Goal: Communication & Community: Ask a question

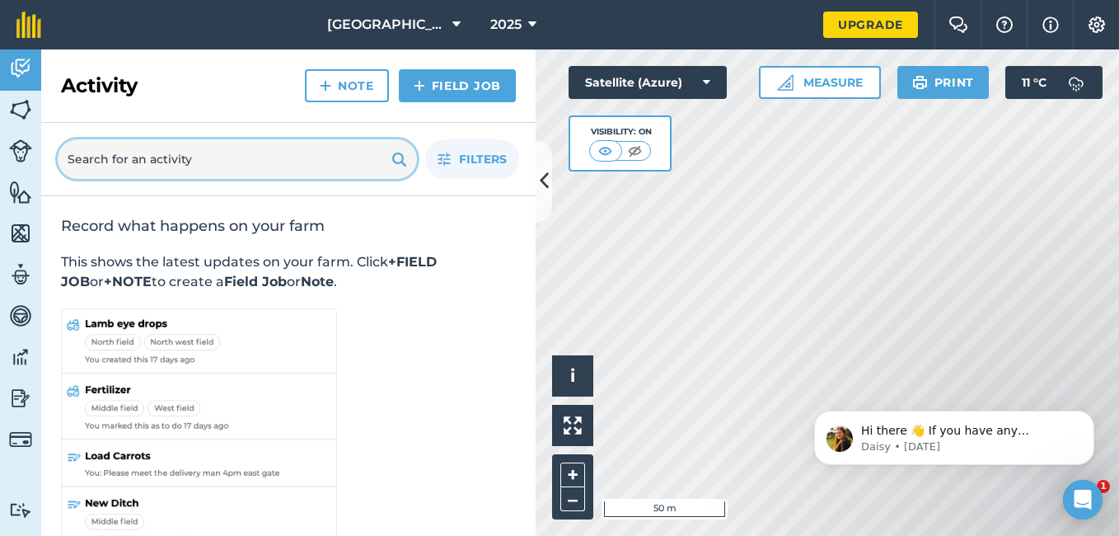
click at [380, 157] on input "text" at bounding box center [237, 159] width 359 height 40
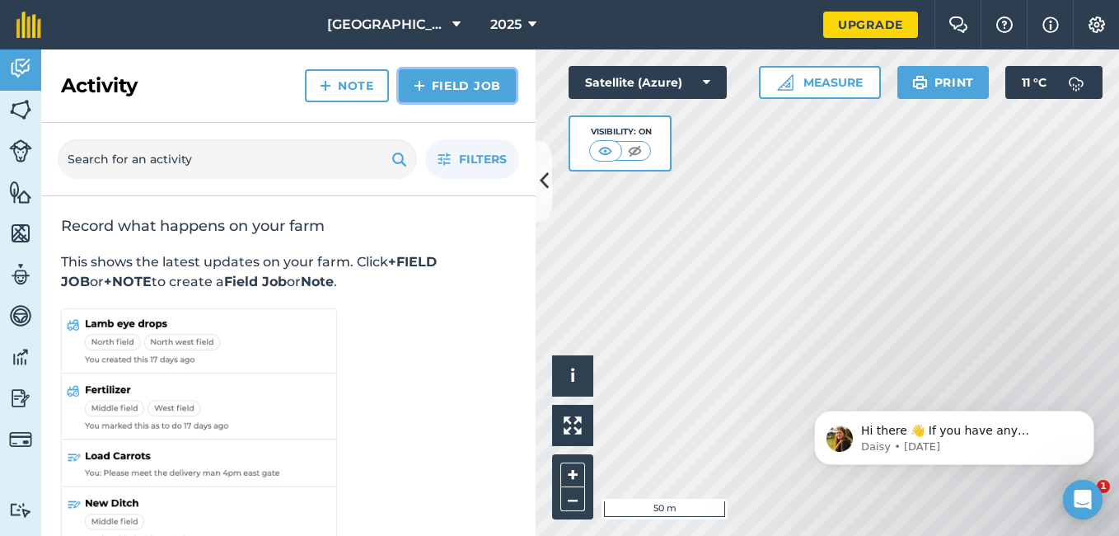
click at [477, 82] on link "Field Job" at bounding box center [457, 85] width 117 height 33
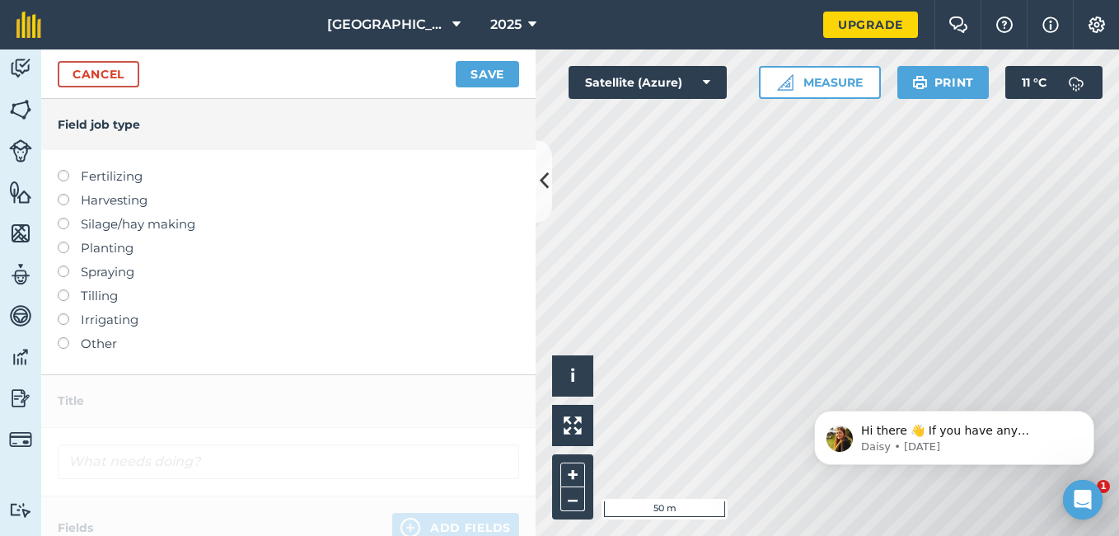
click at [60, 170] on label at bounding box center [69, 170] width 23 height 0
type input "Fertilizing"
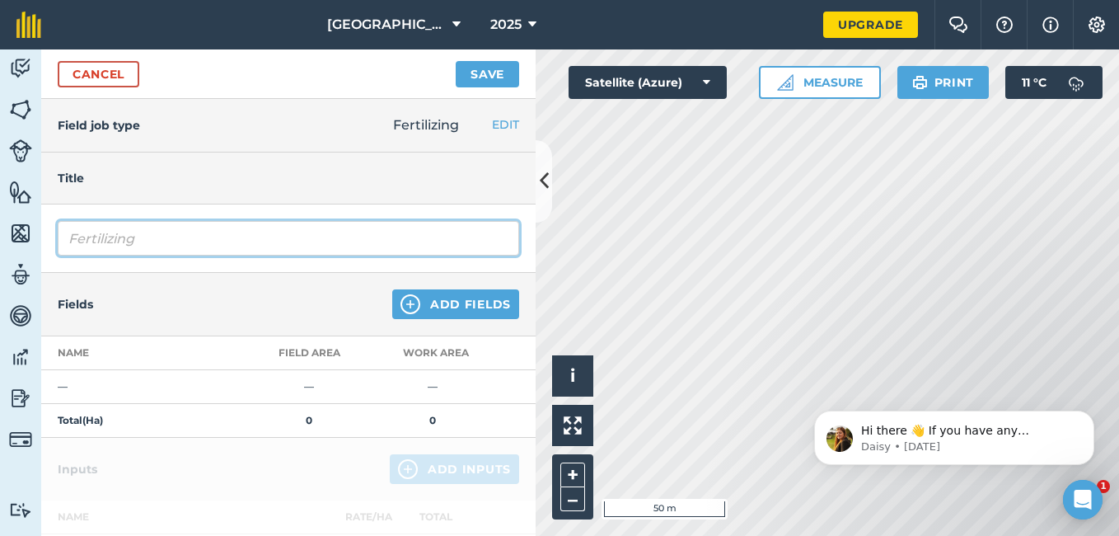
click at [112, 237] on input "Fertilizing" at bounding box center [289, 238] width 462 height 35
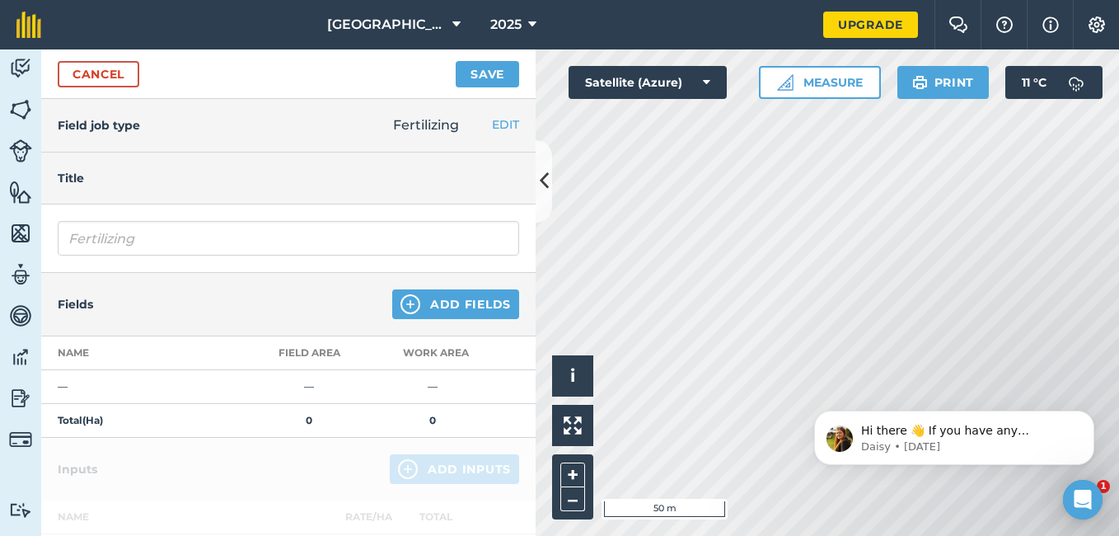
click at [454, 114] on div "Fertilizing EDIT Fertilizing Harvesting Silage/hay making Planting Spraying Til…" at bounding box center [456, 125] width 159 height 53
click at [396, 116] on div "Fertilizing EDIT Fertilizing Harvesting Silage/hay making Planting Spraying Til…" at bounding box center [456, 125] width 159 height 53
click at [90, 71] on link "Cancel" at bounding box center [99, 74] width 82 height 26
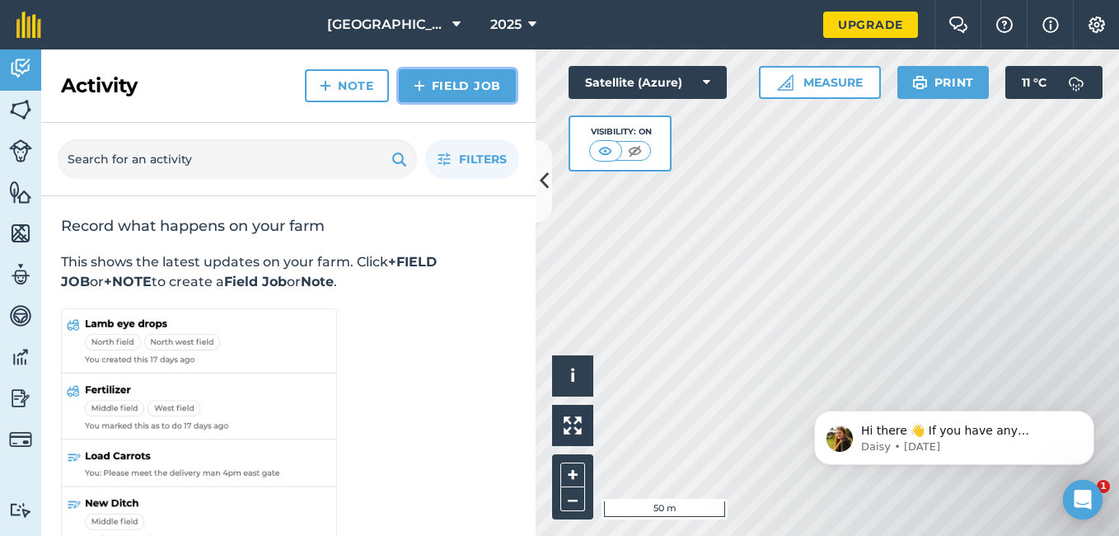
click at [455, 81] on link "Field Job" at bounding box center [457, 85] width 117 height 33
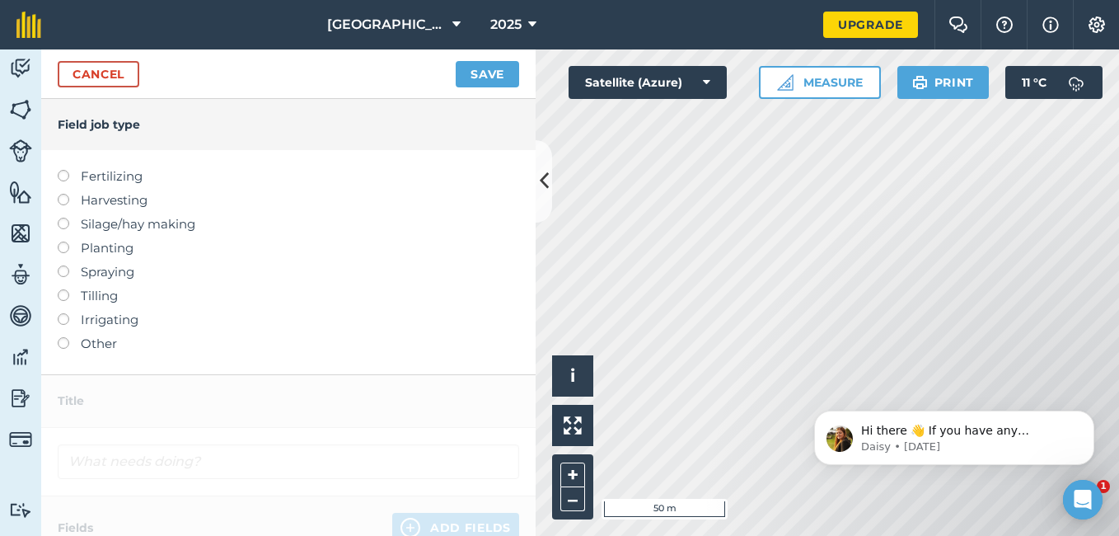
click at [66, 242] on label at bounding box center [69, 242] width 23 height 0
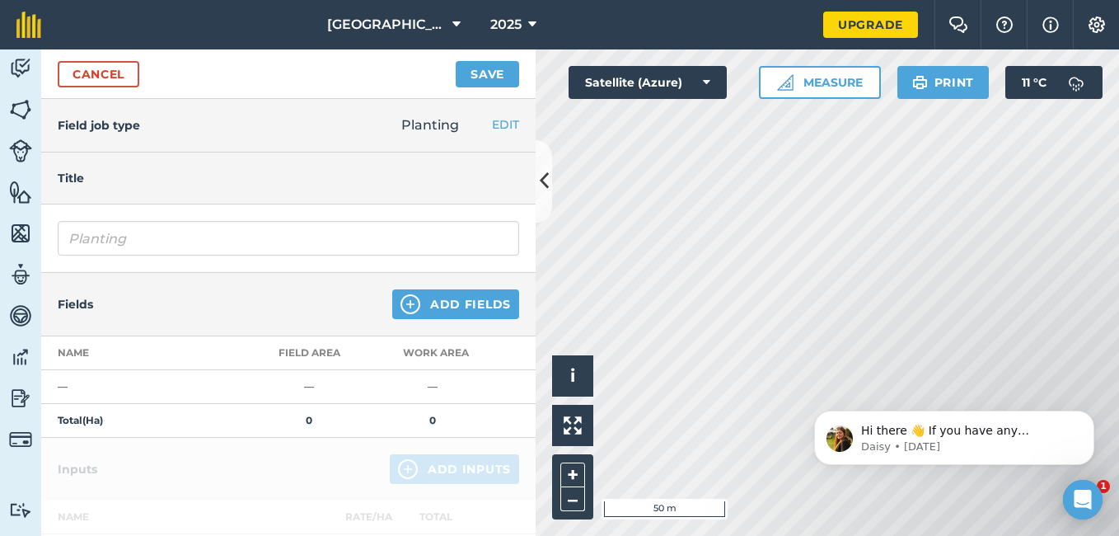
click at [133, 287] on div "Fields Add Fields" at bounding box center [288, 304] width 495 height 63
click at [104, 312] on div "Fields Add Fields" at bounding box center [288, 304] width 495 height 63
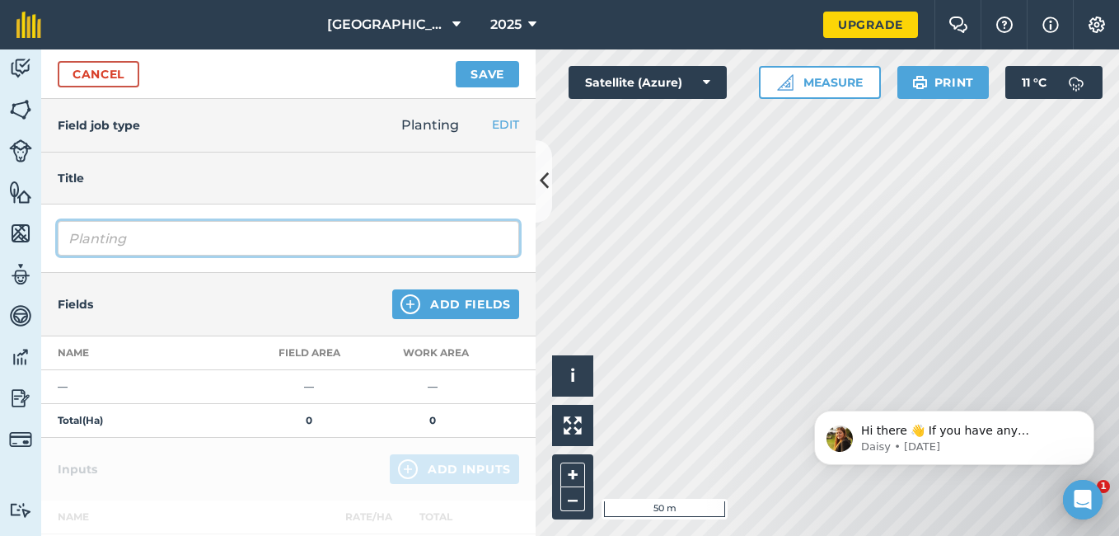
click at [96, 234] on input "Planting" at bounding box center [289, 238] width 462 height 35
click at [141, 238] on input "Planting" at bounding box center [289, 238] width 462 height 35
type input "Planting Organge"
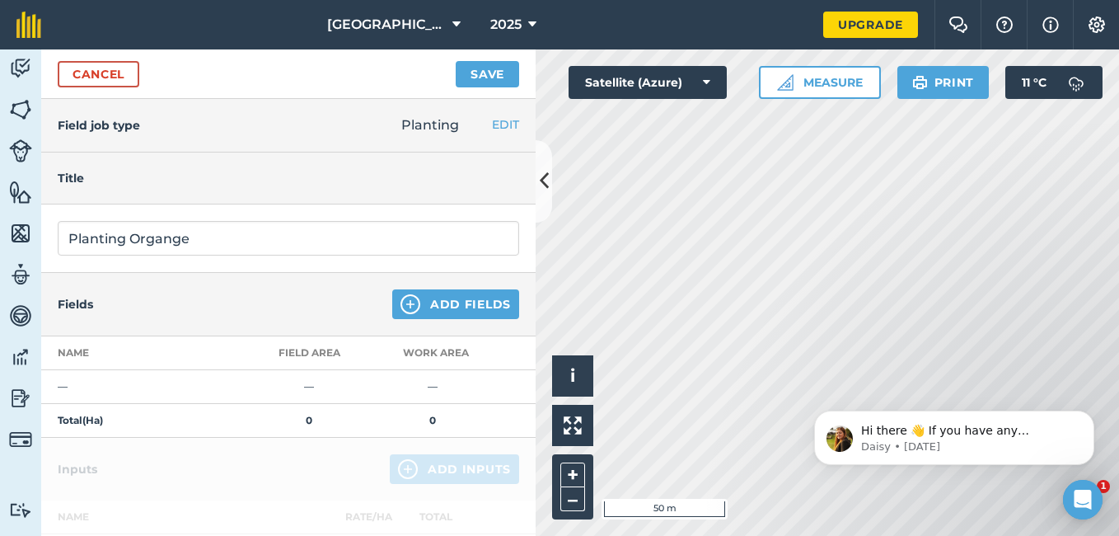
click at [315, 412] on td "0" at bounding box center [309, 421] width 124 height 34
click at [434, 306] on button "Add Fields" at bounding box center [455, 304] width 127 height 30
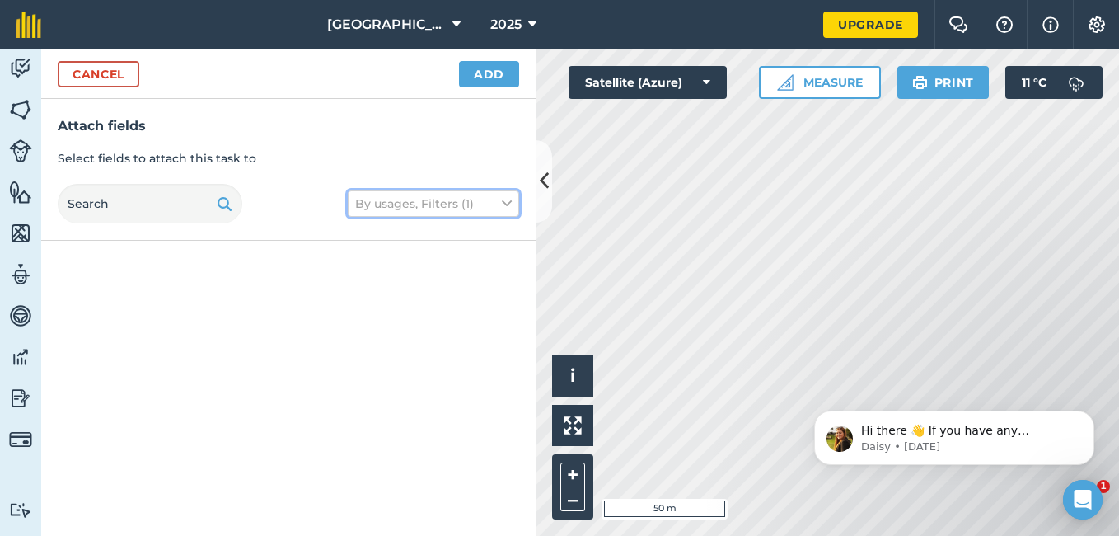
click at [510, 203] on icon at bounding box center [507, 204] width 10 height 18
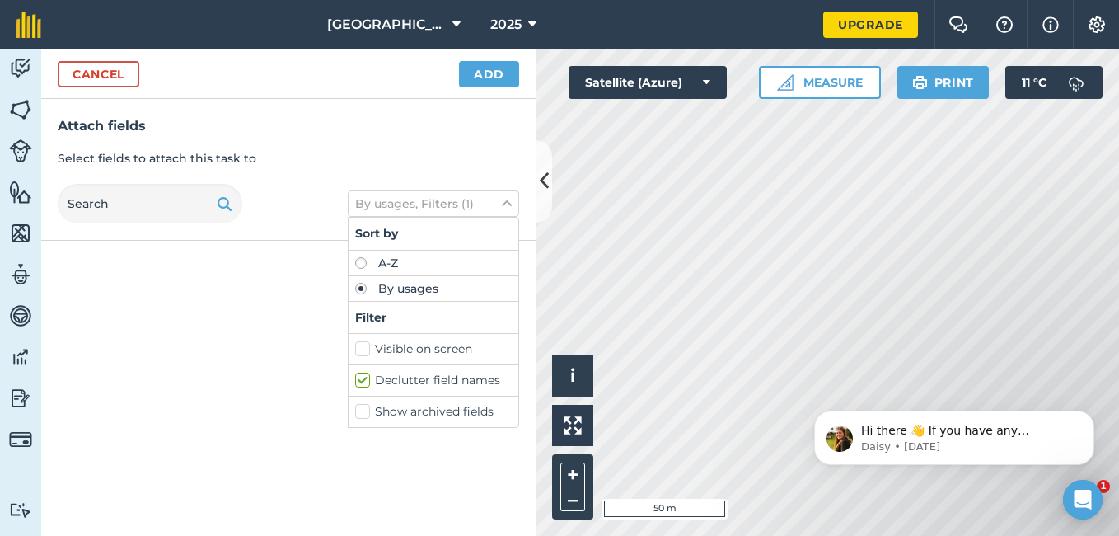
click at [365, 349] on label "Visible on screen" at bounding box center [433, 348] width 157 height 17
click at [365, 349] on input "Visible on screen" at bounding box center [360, 345] width 11 height 11
checkbox input "true"
click at [359, 377] on label "Declutter field names" at bounding box center [433, 380] width 157 height 17
click at [359, 377] on input "Declutter field names" at bounding box center [360, 377] width 11 height 11
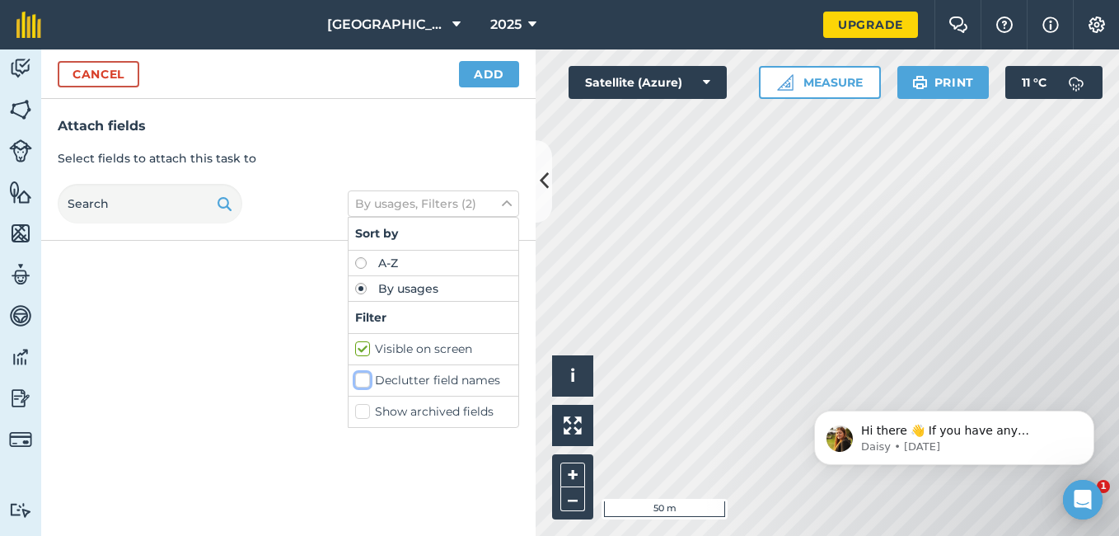
checkbox input "false"
click at [317, 373] on div at bounding box center [288, 388] width 495 height 295
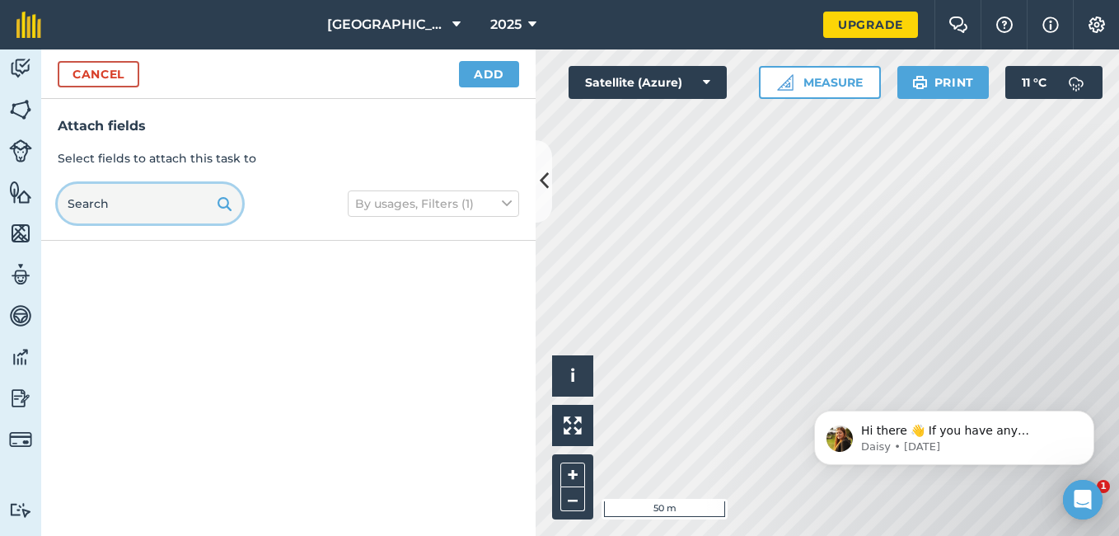
click at [164, 204] on input "text" at bounding box center [150, 204] width 185 height 40
click at [96, 70] on button "Cancel" at bounding box center [99, 74] width 82 height 26
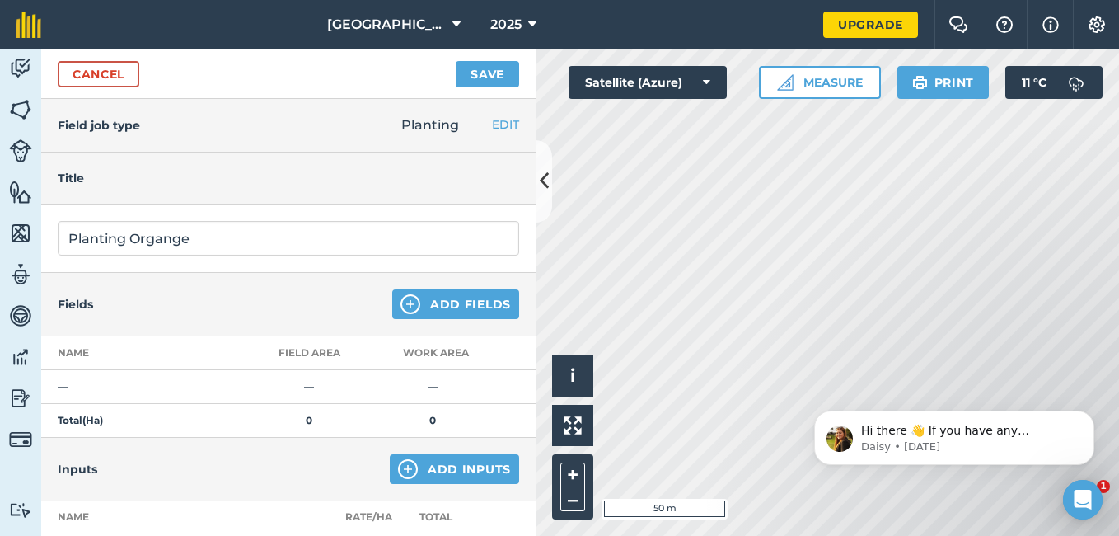
click at [157, 314] on div "Fields Add Fields" at bounding box center [288, 304] width 495 height 63
click at [137, 353] on th "Name" at bounding box center [144, 353] width 206 height 34
click at [315, 357] on th "Field Area" at bounding box center [309, 353] width 124 height 34
click at [432, 354] on th "Work area" at bounding box center [433, 353] width 124 height 34
click at [443, 299] on button "Add Fields" at bounding box center [455, 304] width 127 height 30
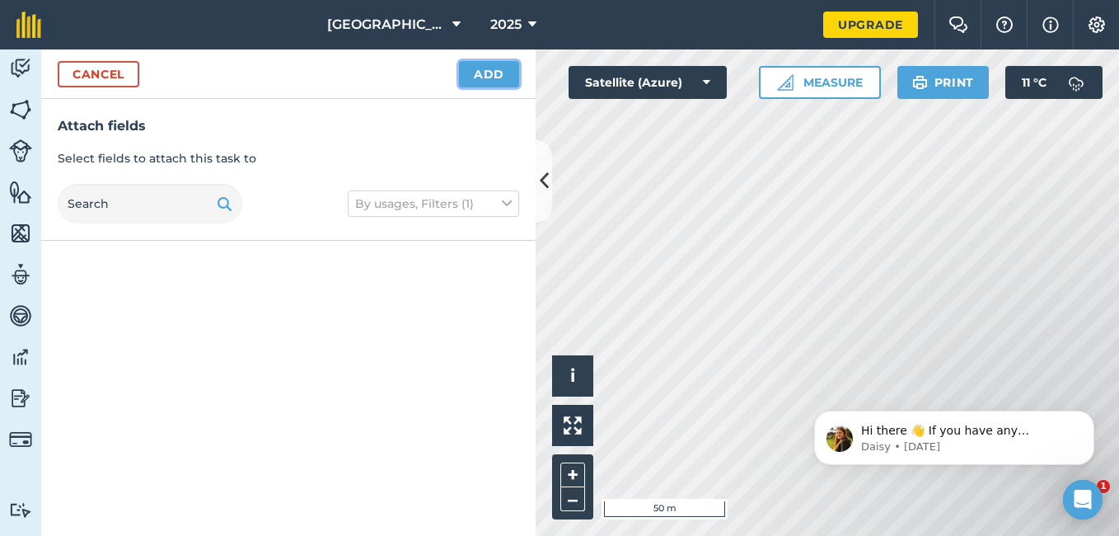
click at [481, 71] on button "Add" at bounding box center [489, 74] width 60 height 26
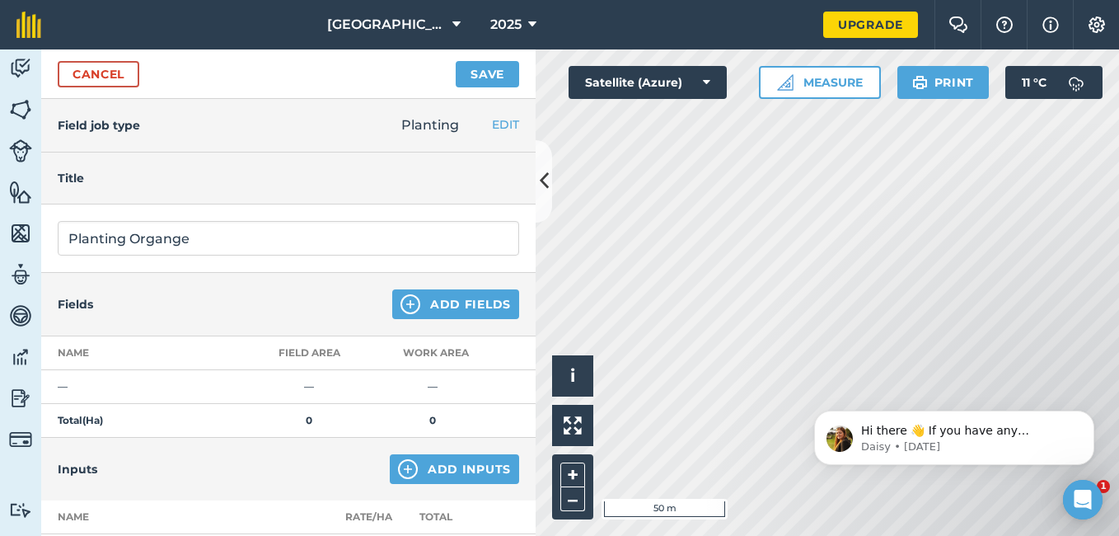
click at [442, 383] on td "—" at bounding box center [433, 387] width 124 height 34
click at [430, 391] on td "—" at bounding box center [433, 387] width 124 height 34
click at [440, 420] on td "0" at bounding box center [433, 421] width 124 height 34
click at [85, 423] on strong "Total ( Ha )" at bounding box center [80, 420] width 45 height 12
click at [112, 423] on td "Total ( Ha )" at bounding box center [144, 421] width 206 height 34
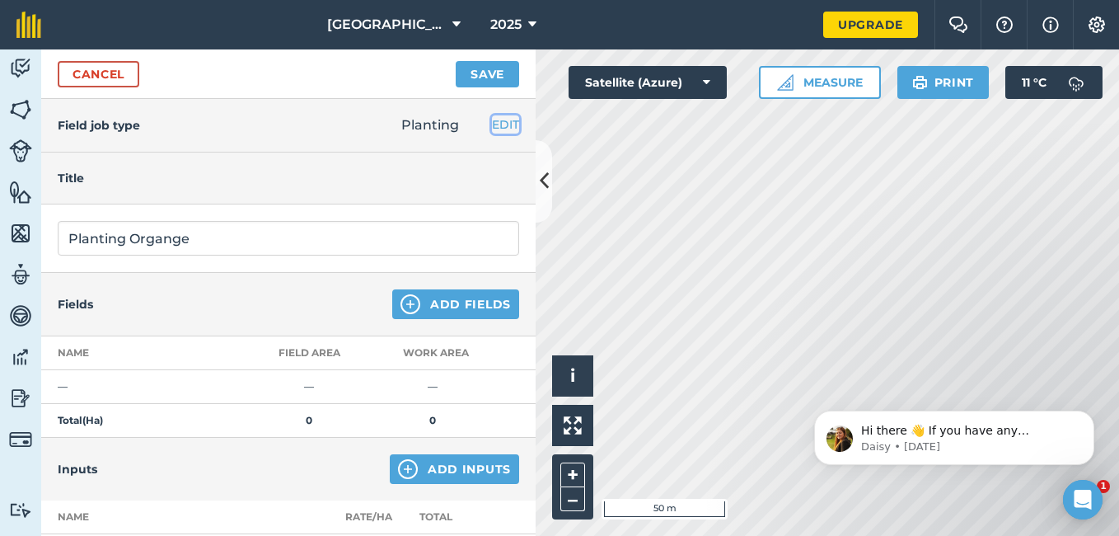
click at [492, 120] on button "EDIT" at bounding box center [505, 124] width 27 height 18
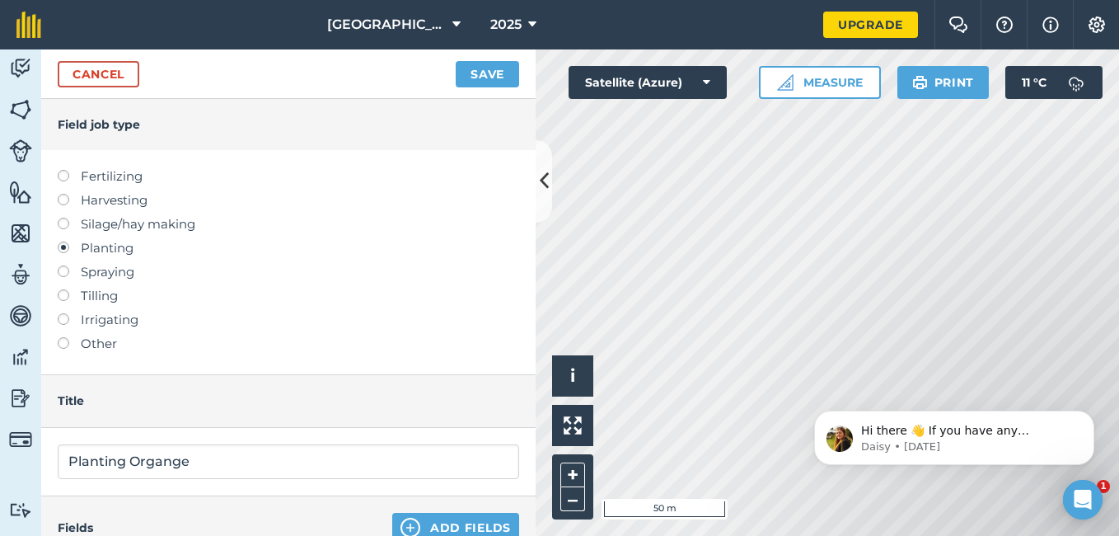
click at [80, 250] on label "Planting" at bounding box center [289, 248] width 462 height 20
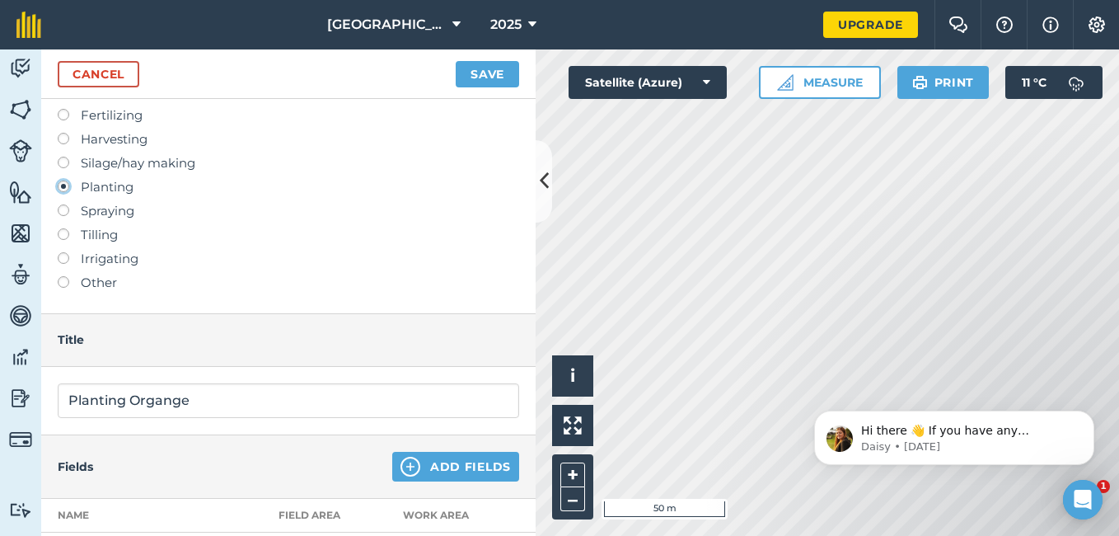
scroll to position [4, 0]
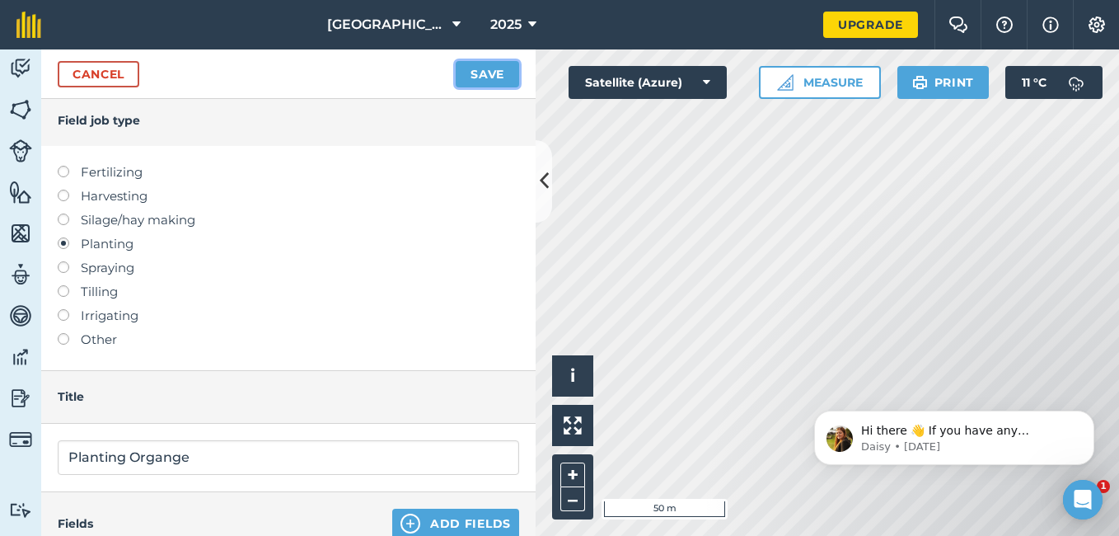
click at [475, 71] on button "Save" at bounding box center [487, 74] width 63 height 26
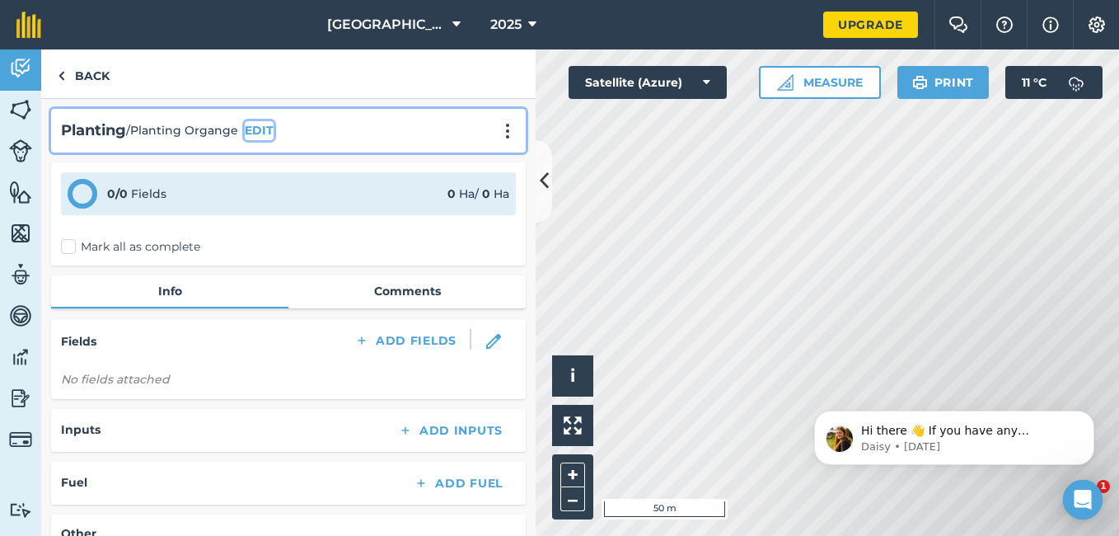
click at [260, 131] on button "EDIT" at bounding box center [259, 130] width 29 height 18
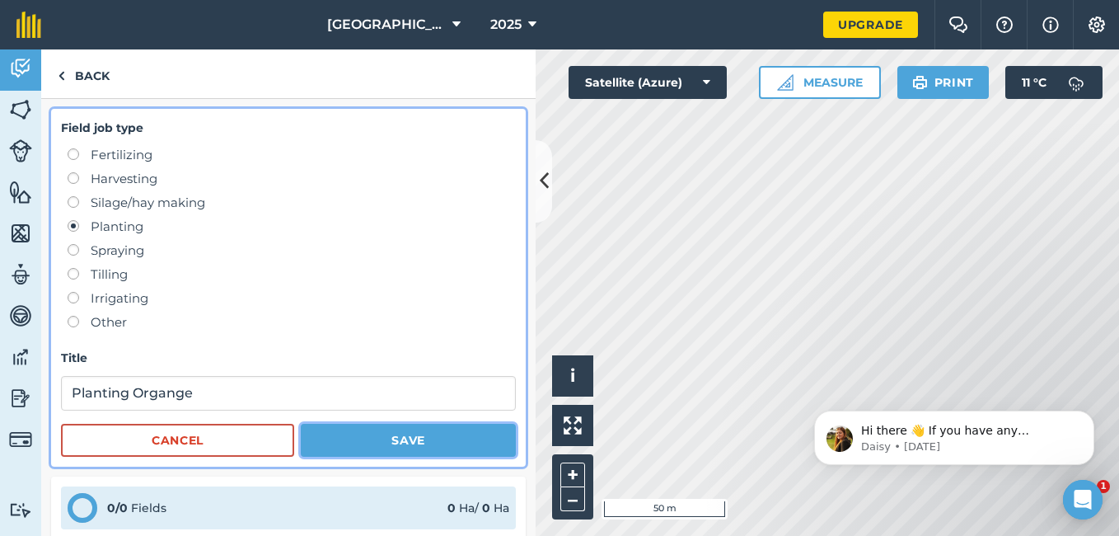
click at [370, 435] on button "Save" at bounding box center [408, 440] width 215 height 33
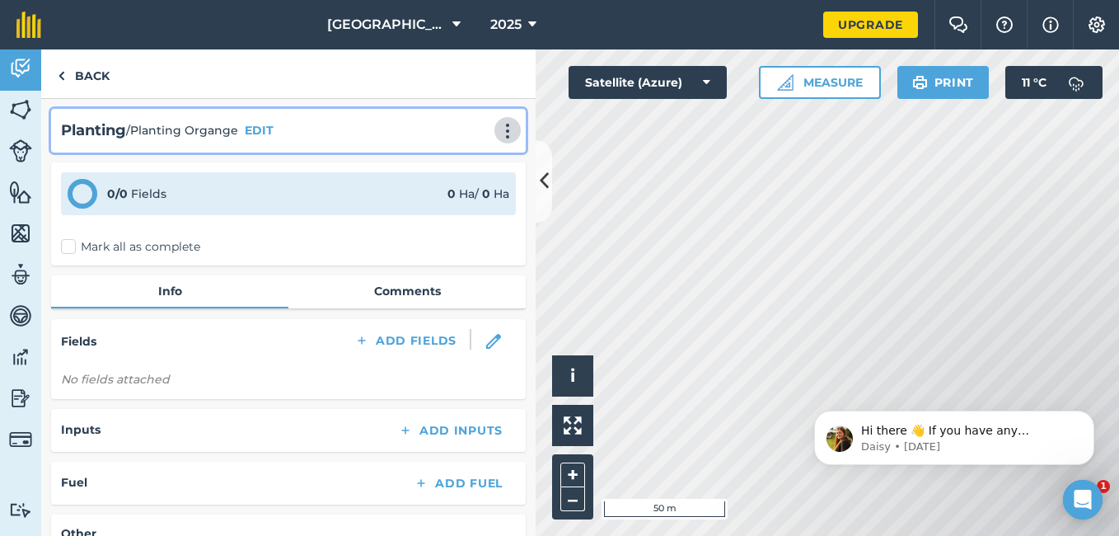
click at [498, 134] on img at bounding box center [508, 131] width 20 height 16
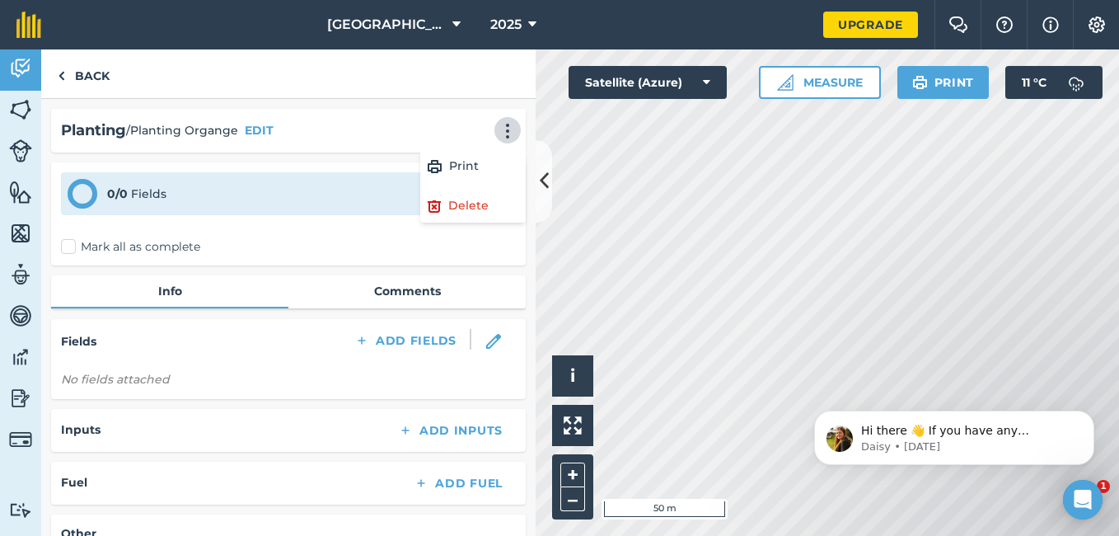
click at [313, 182] on div "0 / 0 Fields 0 Ha / 0 Ha" at bounding box center [288, 193] width 455 height 43
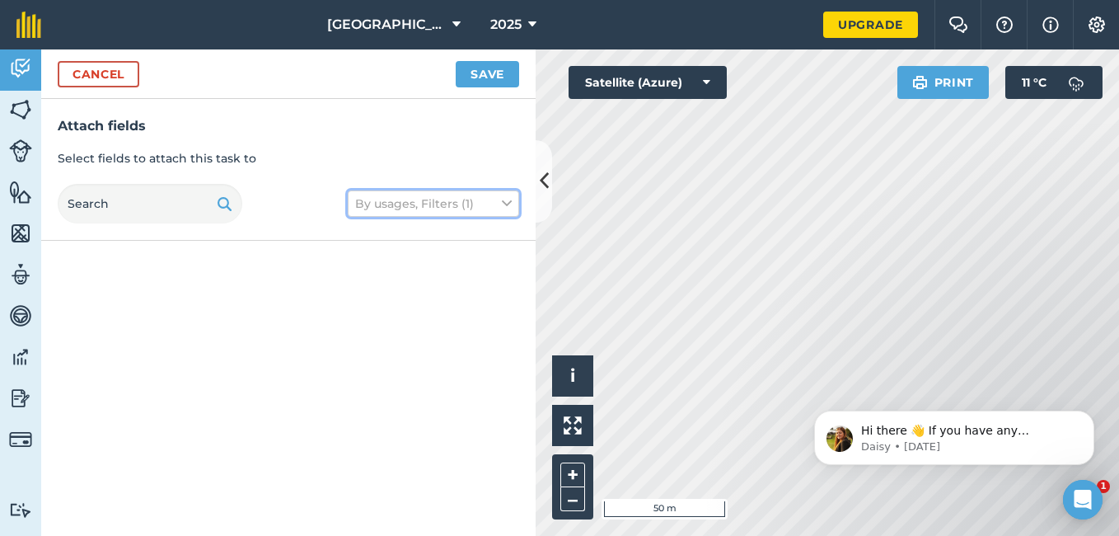
click at [507, 206] on icon at bounding box center [507, 204] width 10 height 18
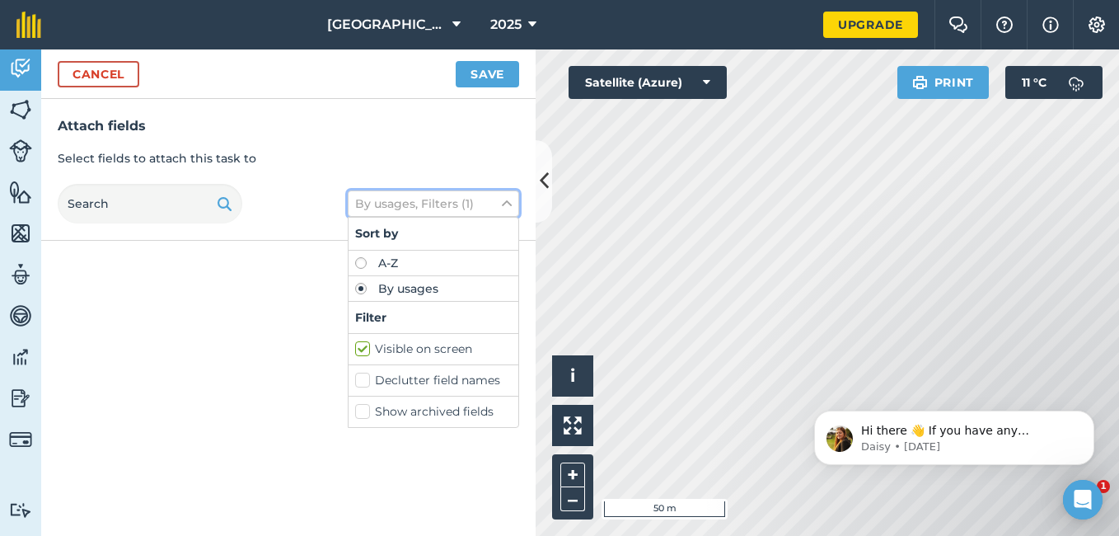
click at [507, 206] on icon at bounding box center [507, 204] width 10 height 18
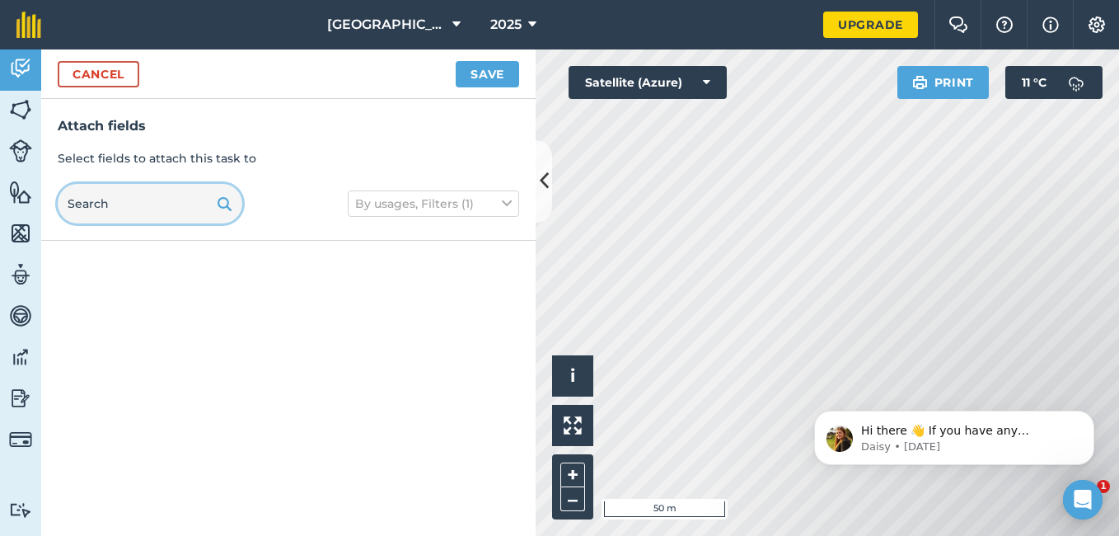
click at [148, 208] on input "text" at bounding box center [150, 204] width 185 height 40
click at [113, 73] on button "Cancel" at bounding box center [99, 74] width 82 height 26
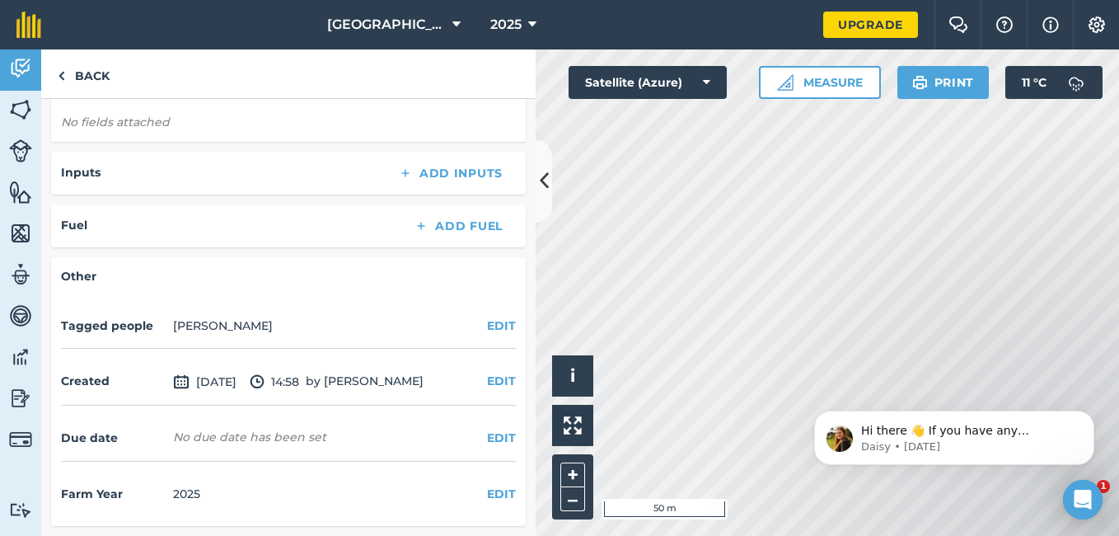
scroll to position [54, 0]
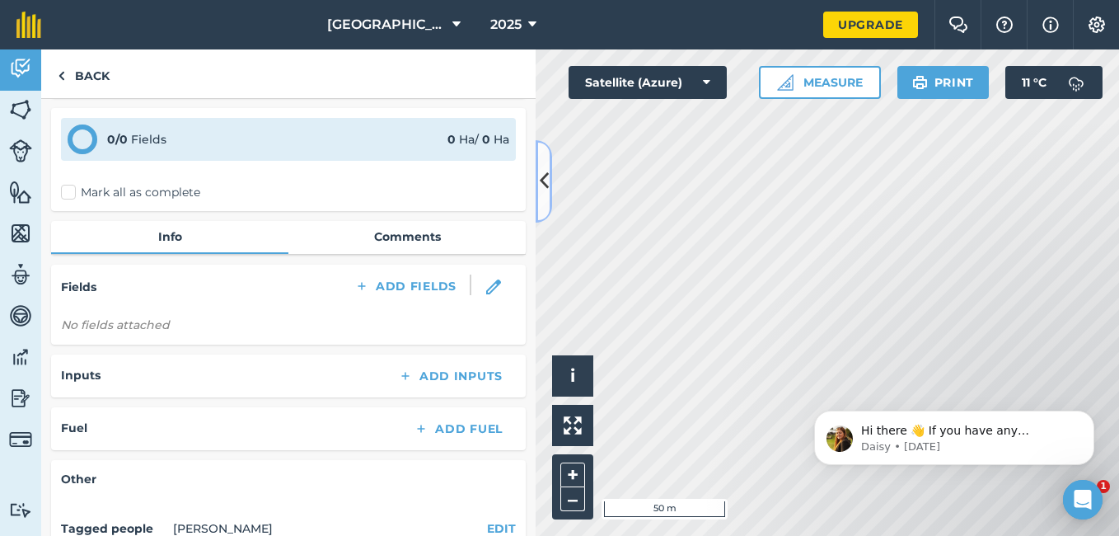
click at [542, 171] on icon at bounding box center [544, 180] width 9 height 29
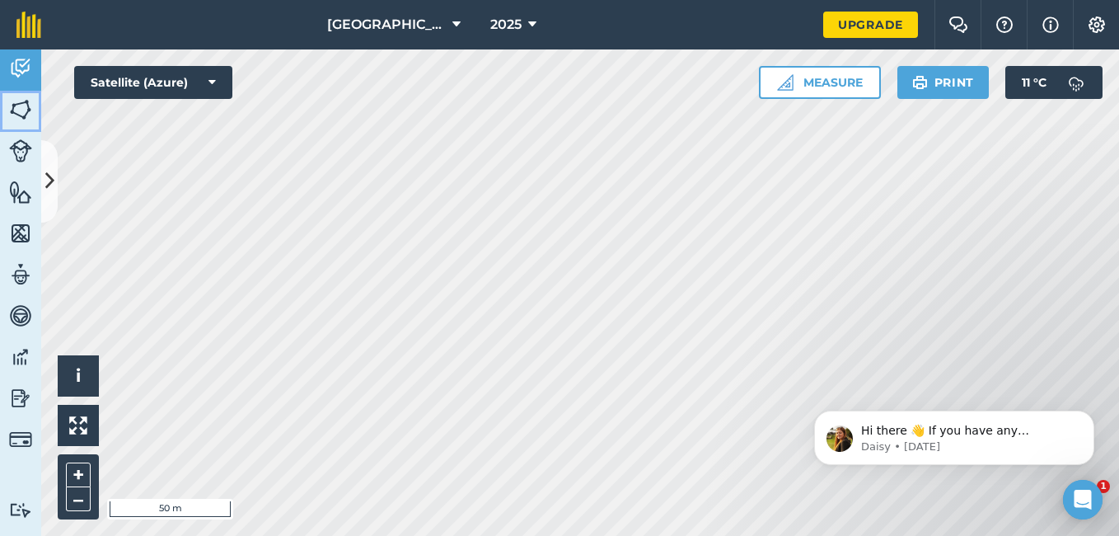
click at [21, 112] on img at bounding box center [20, 109] width 23 height 25
click at [807, 78] on button "Measure" at bounding box center [820, 82] width 122 height 33
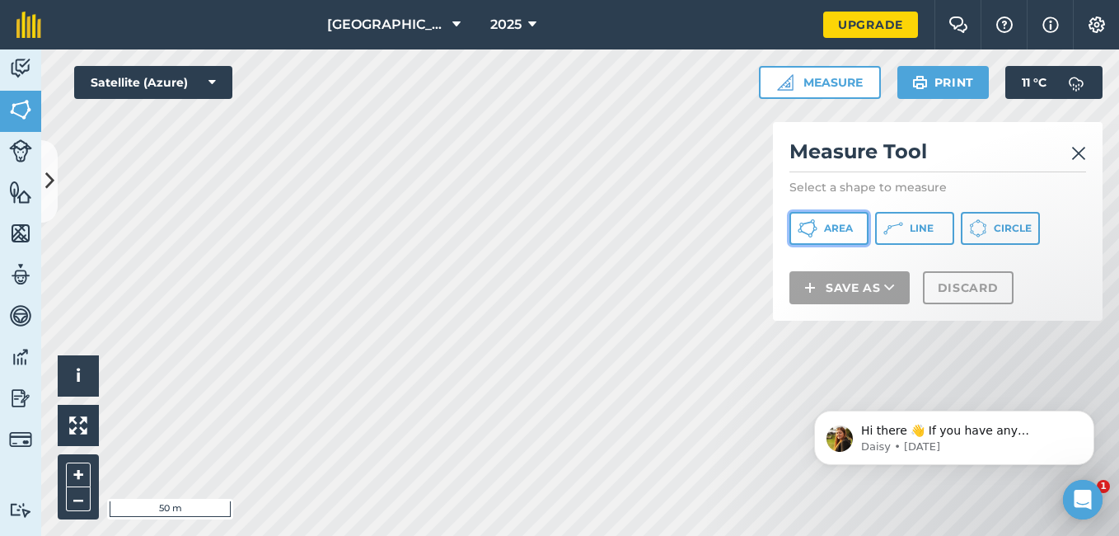
click at [831, 220] on button "Area" at bounding box center [829, 228] width 79 height 33
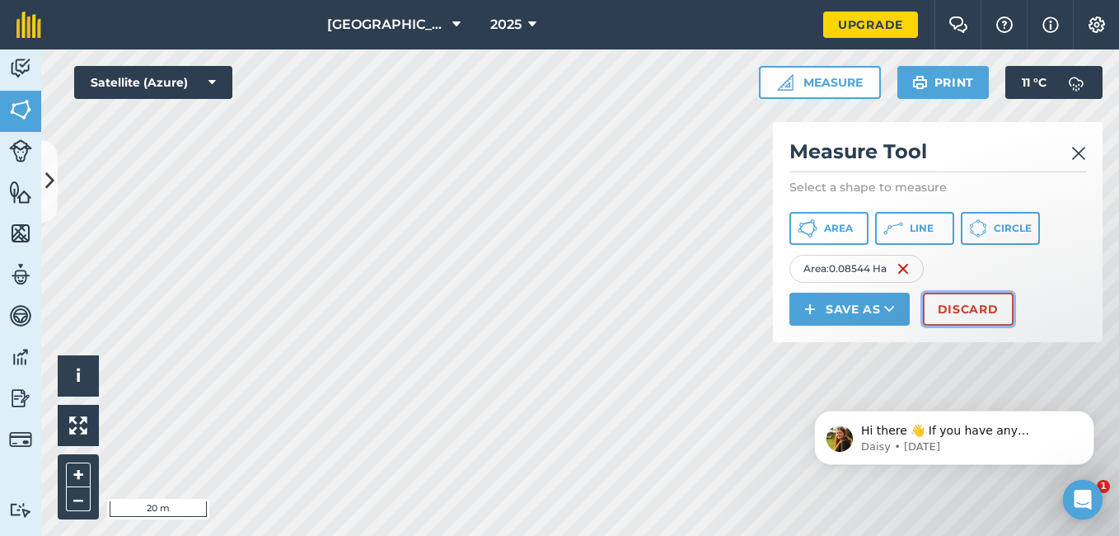
click at [957, 309] on button "Discard" at bounding box center [968, 309] width 91 height 33
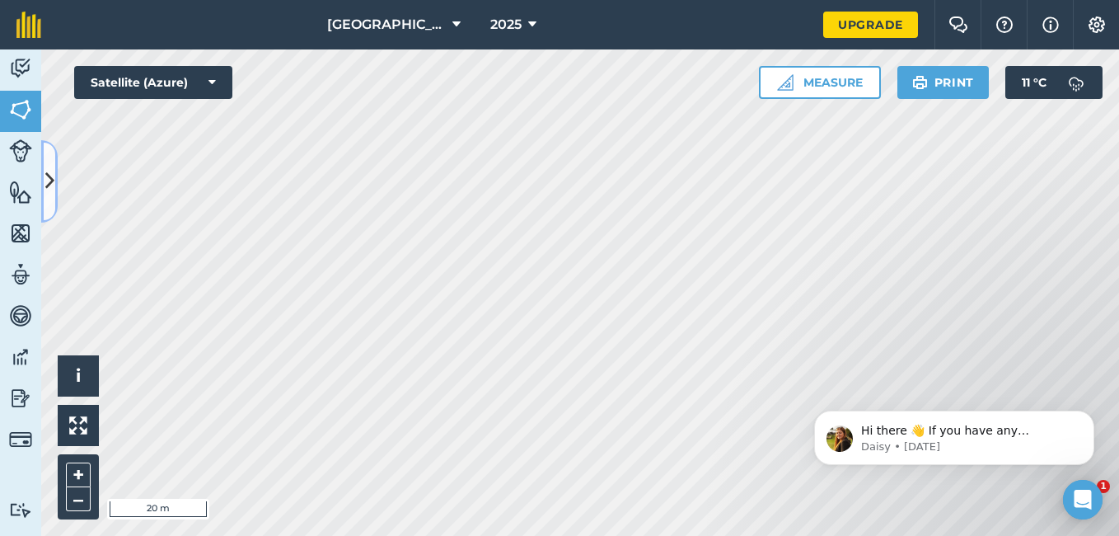
click at [45, 176] on icon at bounding box center [49, 180] width 9 height 29
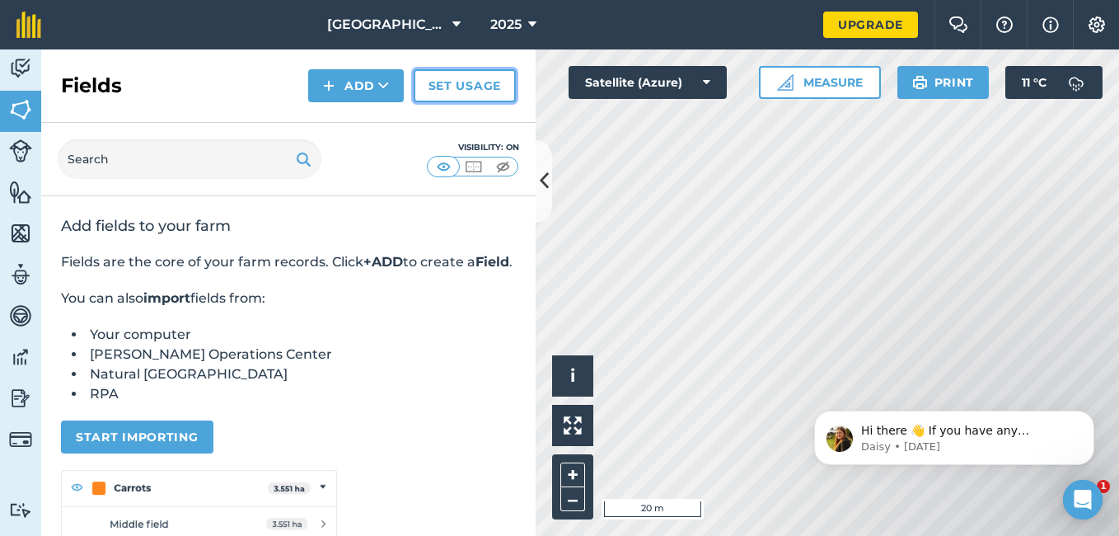
click at [449, 79] on link "Set usage" at bounding box center [465, 85] width 102 height 33
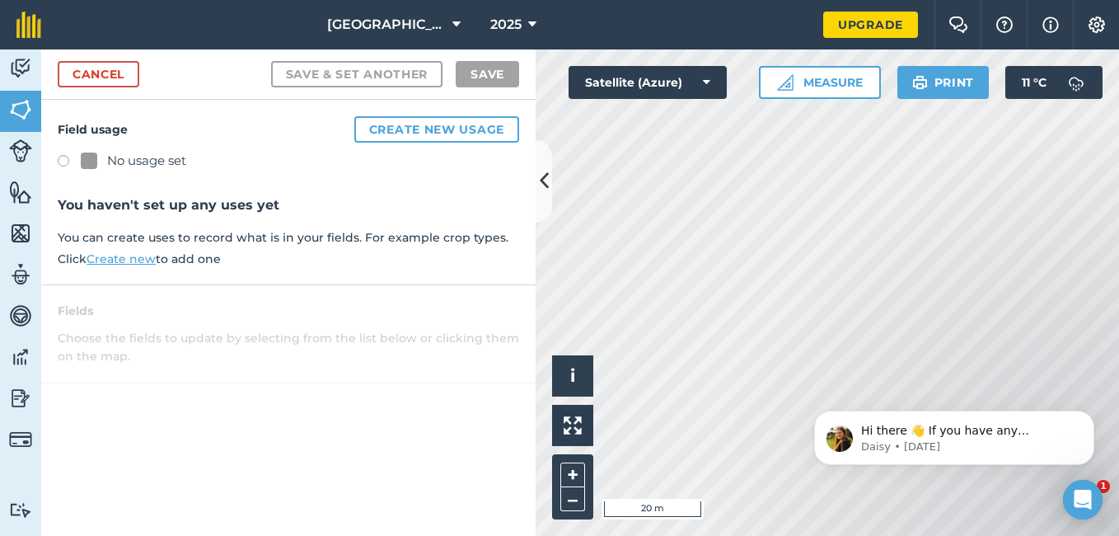
click at [83, 158] on div at bounding box center [89, 160] width 16 height 16
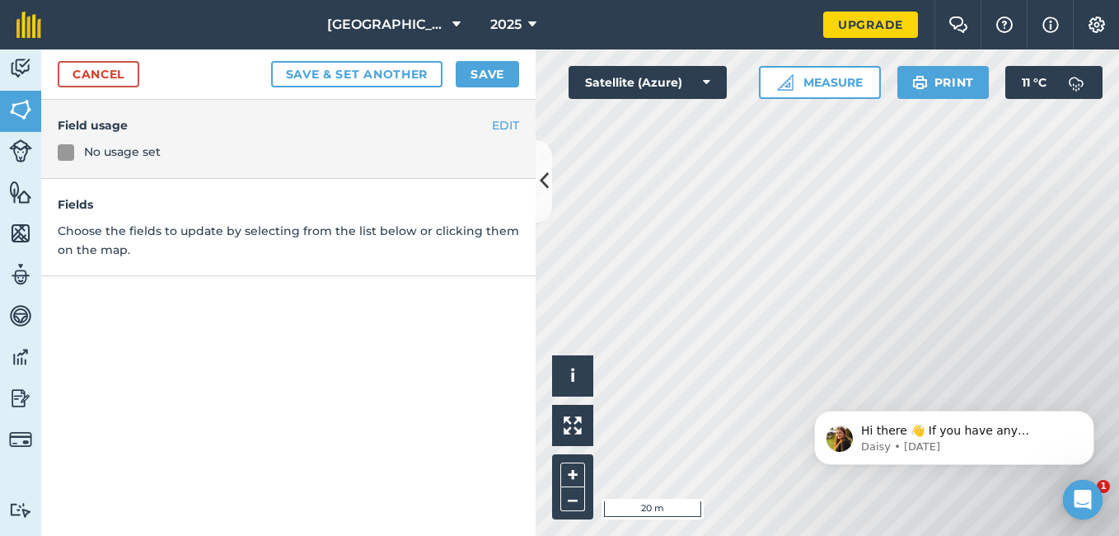
click at [75, 154] on div "No usage set" at bounding box center [289, 152] width 462 height 18
click at [64, 152] on div at bounding box center [66, 152] width 16 height 16
click at [123, 148] on div "No usage set" at bounding box center [122, 152] width 77 height 18
click at [507, 121] on button "EDIT" at bounding box center [505, 125] width 27 height 18
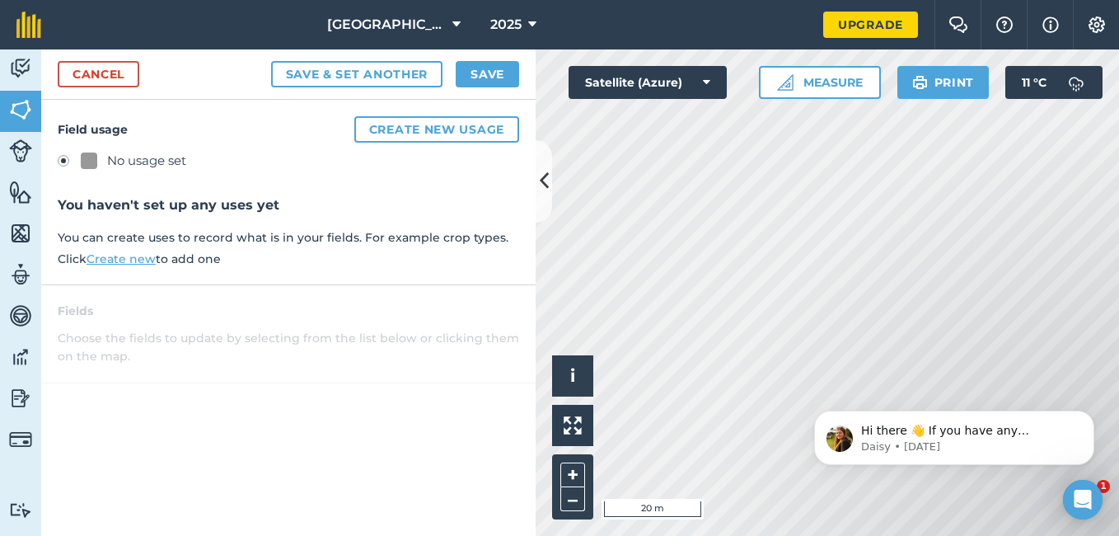
click at [62, 157] on label at bounding box center [69, 163] width 23 height 16
click at [545, 173] on icon at bounding box center [544, 180] width 9 height 29
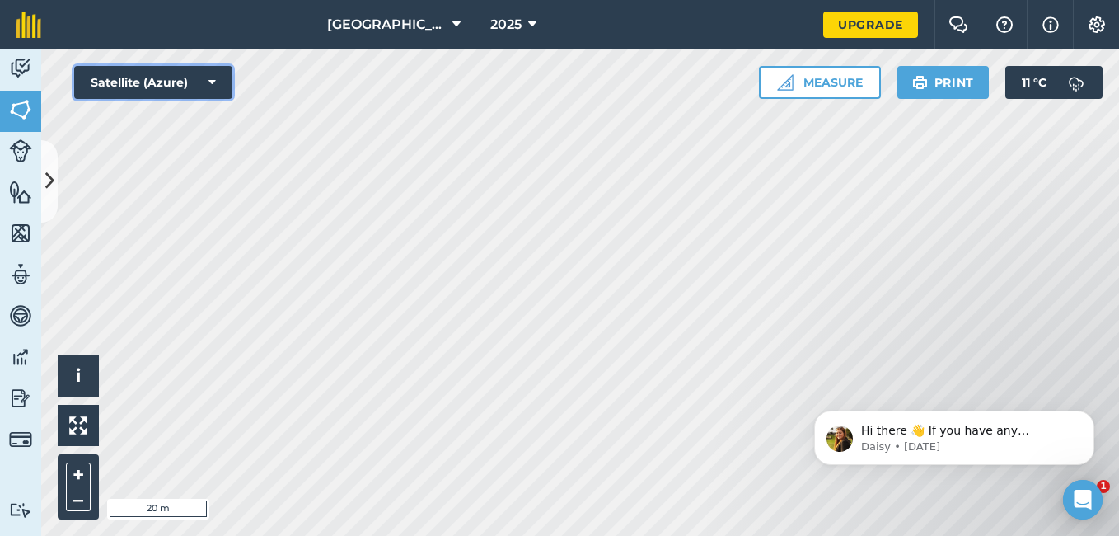
click at [208, 79] on button "Satellite (Azure)" at bounding box center [153, 82] width 158 height 33
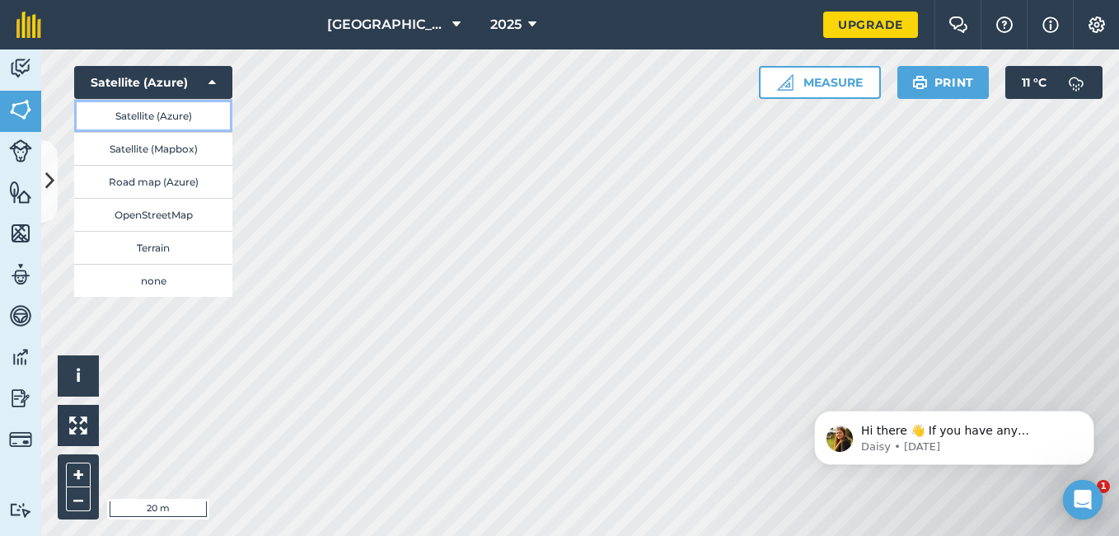
click at [161, 114] on button "Satellite (Azure)" at bounding box center [153, 115] width 158 height 33
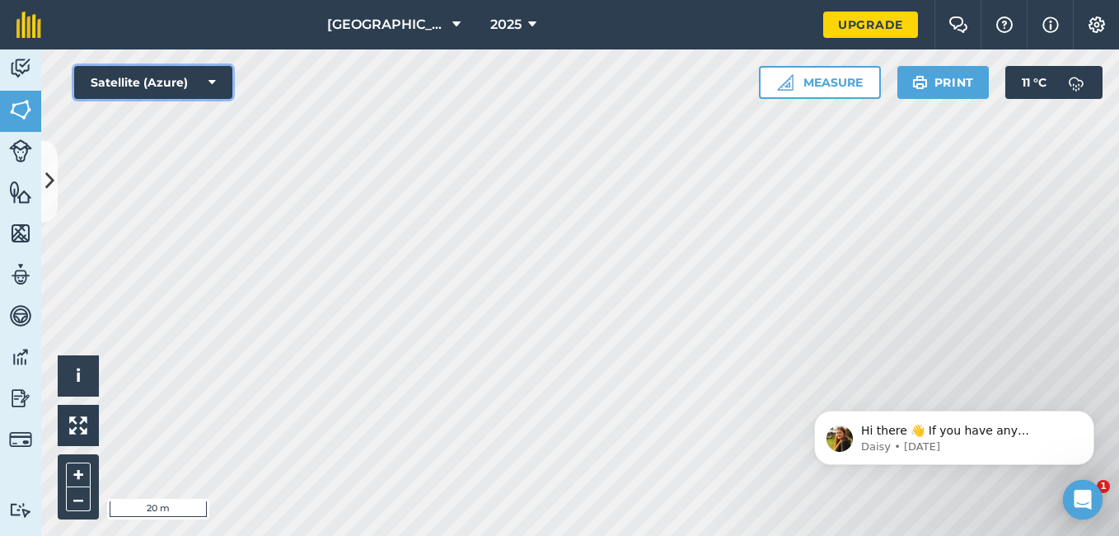
click at [214, 77] on icon at bounding box center [212, 82] width 7 height 16
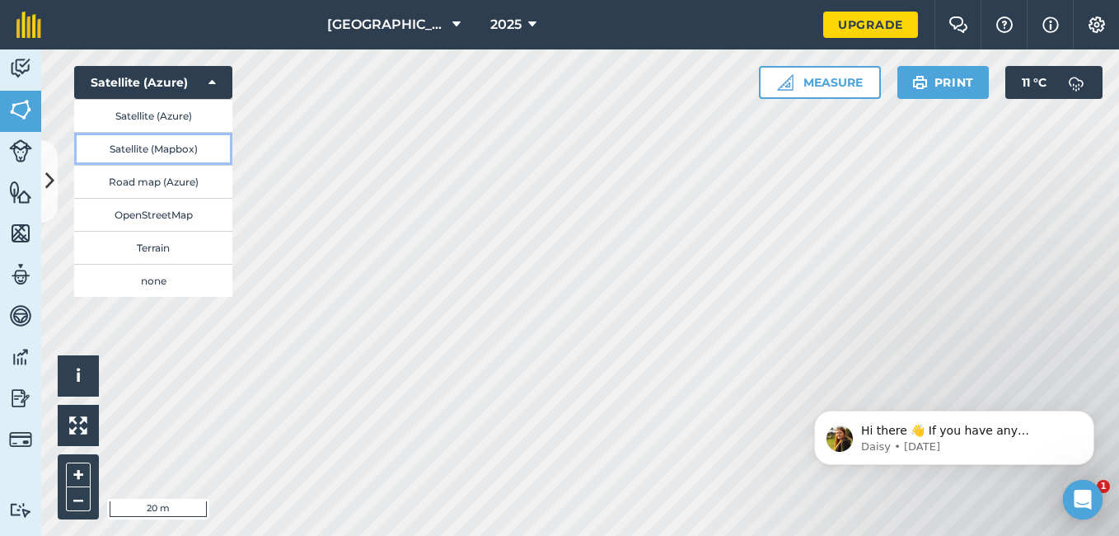
click at [150, 151] on button "Satellite (Mapbox)" at bounding box center [153, 148] width 158 height 33
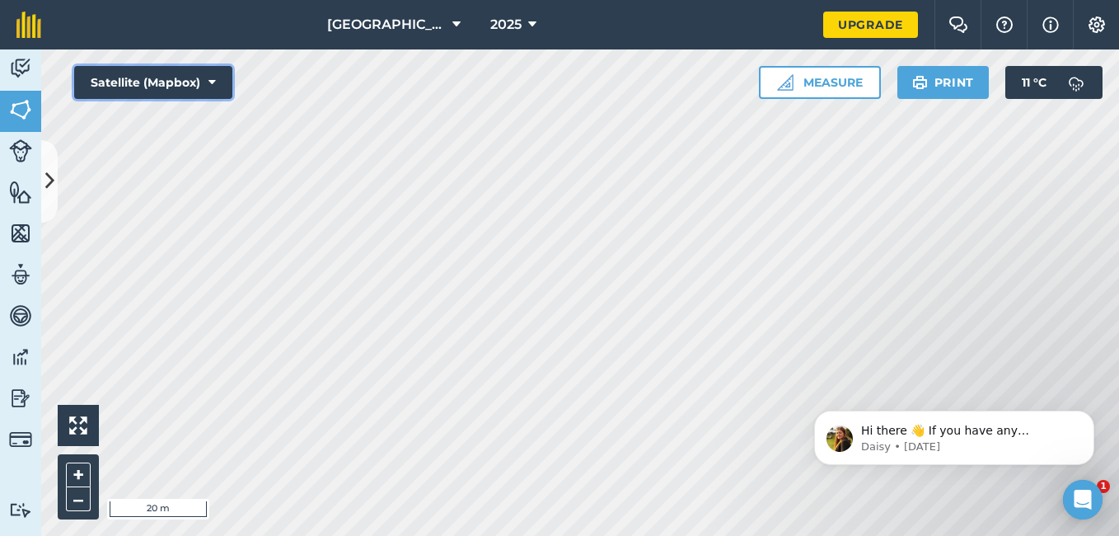
click at [209, 82] on icon at bounding box center [212, 82] width 7 height 16
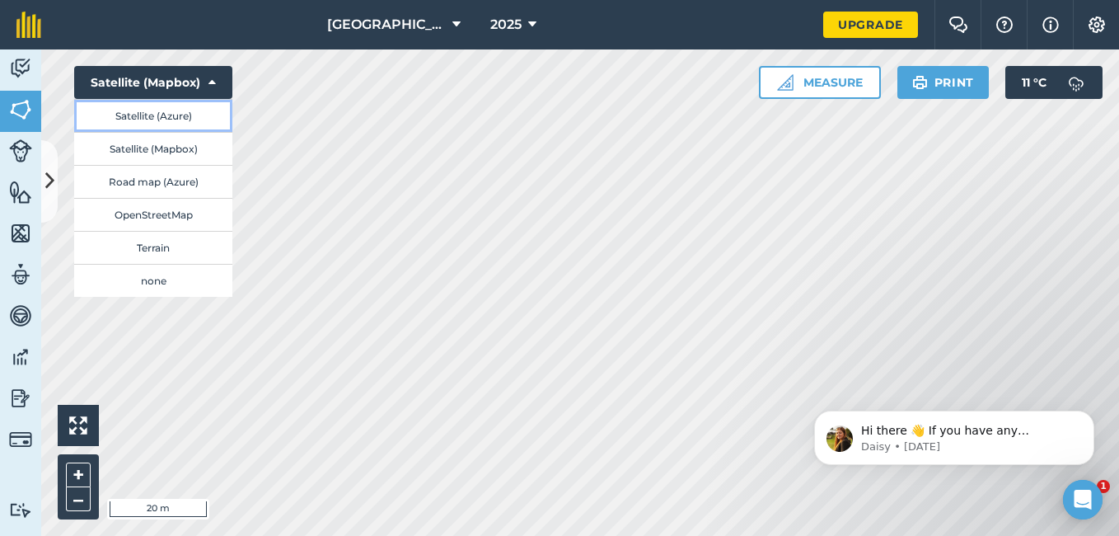
click at [147, 115] on button "Satellite (Azure)" at bounding box center [153, 115] width 158 height 33
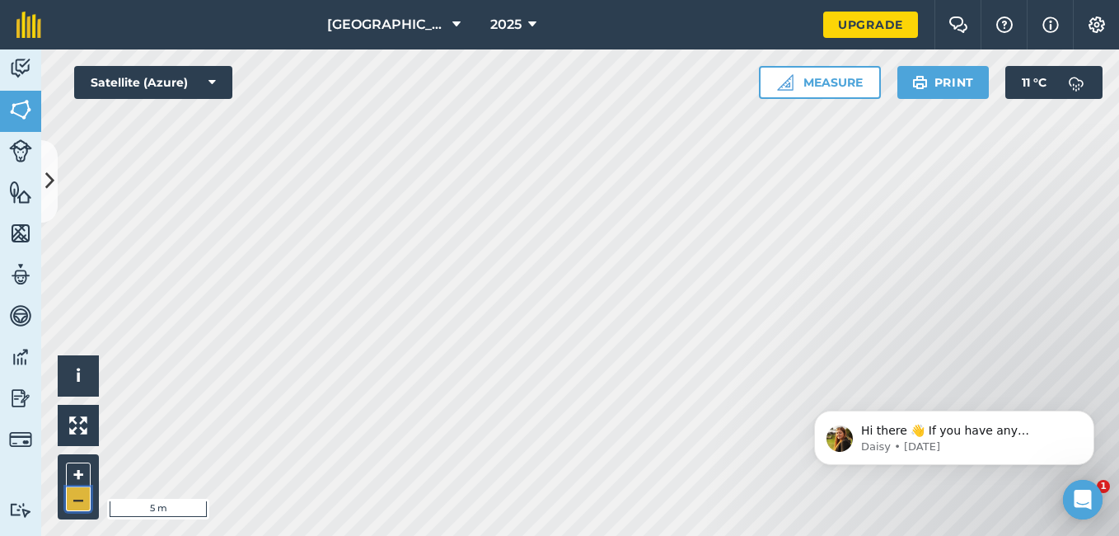
click at [77, 498] on button "–" at bounding box center [78, 499] width 25 height 24
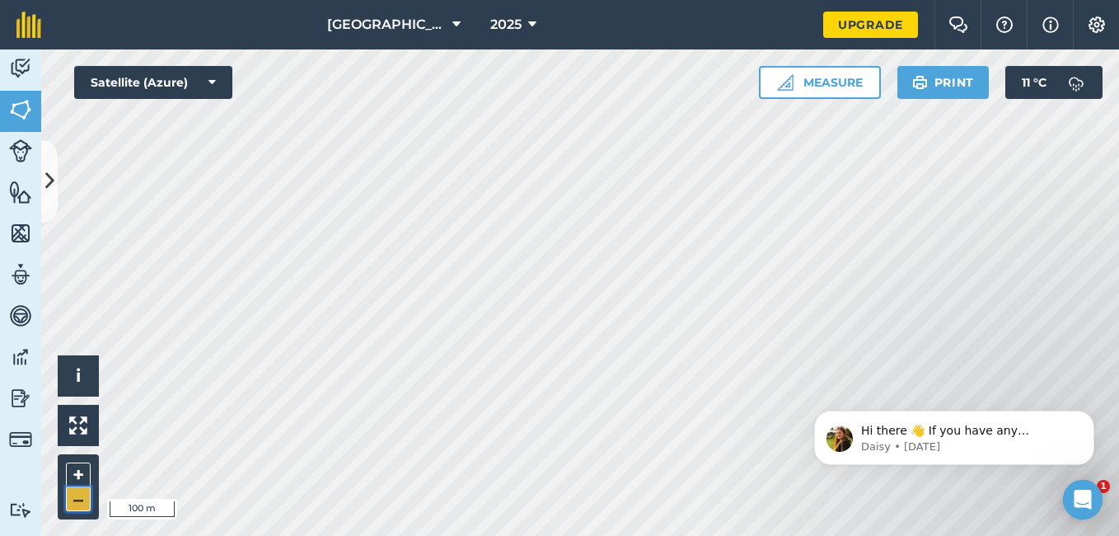
click at [77, 498] on button "–" at bounding box center [78, 499] width 25 height 24
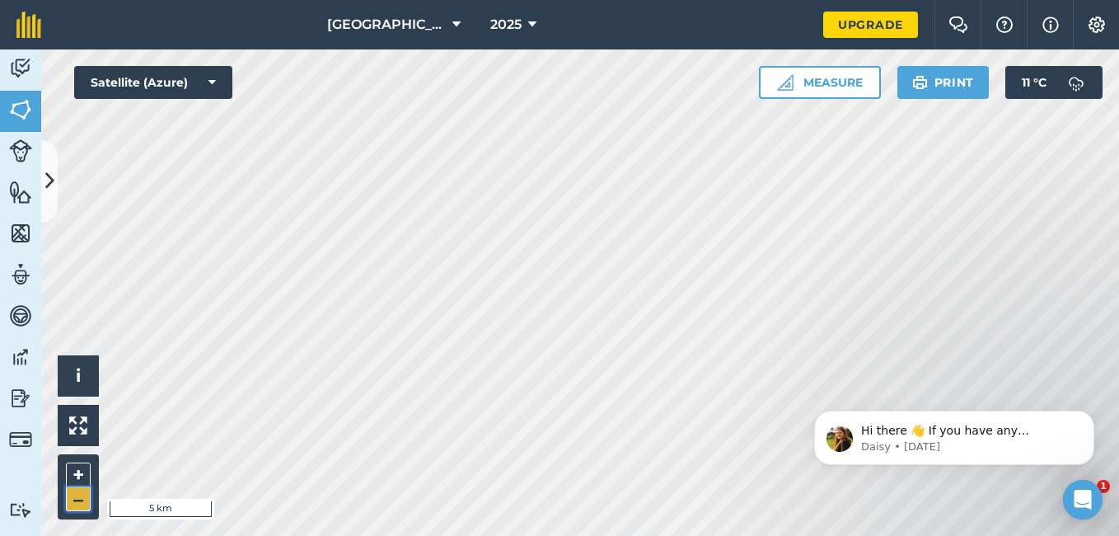
click at [77, 498] on button "–" at bounding box center [78, 499] width 25 height 24
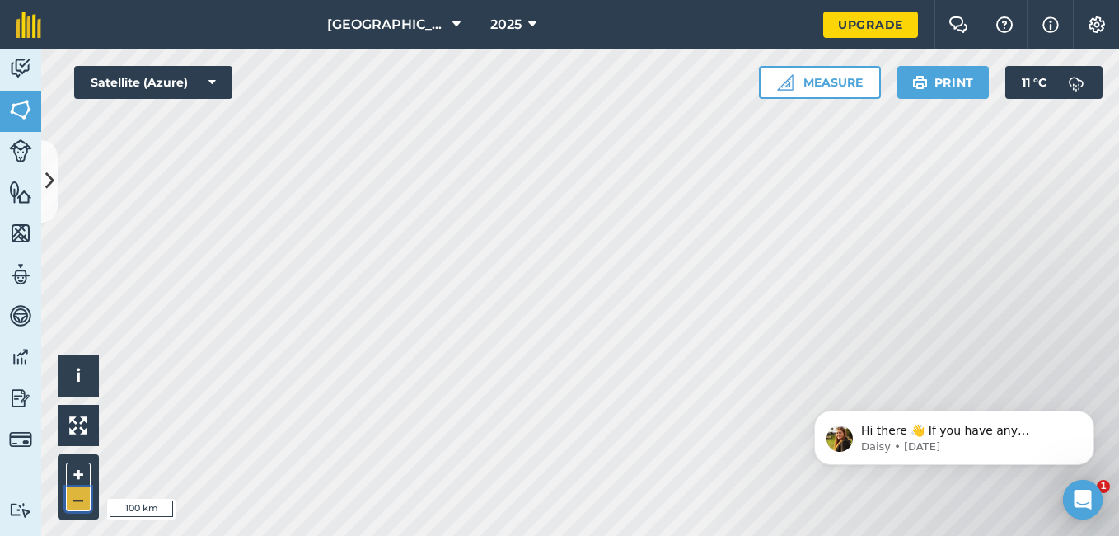
click at [77, 498] on button "–" at bounding box center [78, 499] width 25 height 24
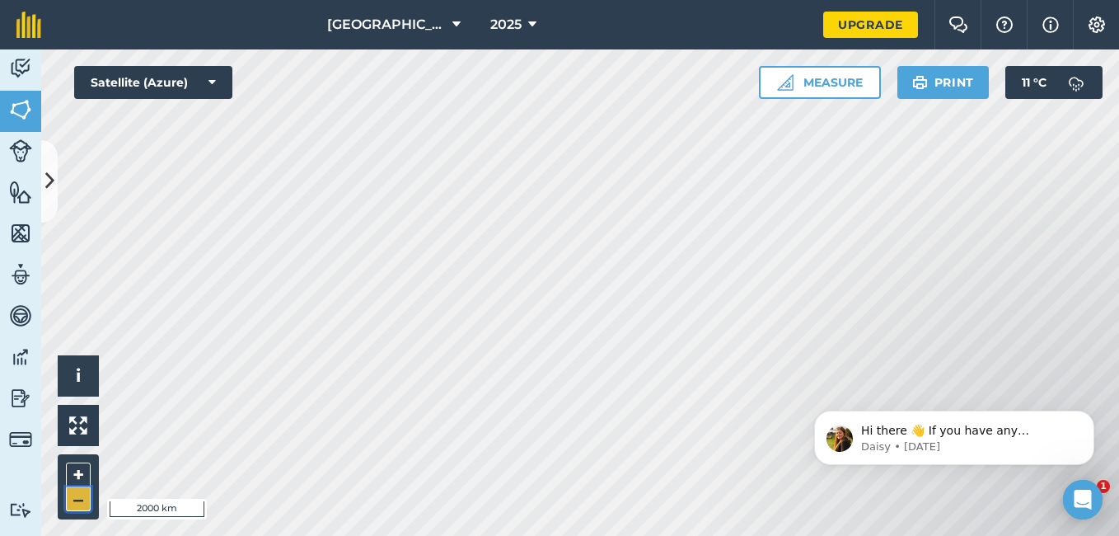
click at [77, 498] on button "–" at bounding box center [78, 499] width 25 height 24
click at [77, 473] on button "+" at bounding box center [78, 474] width 25 height 25
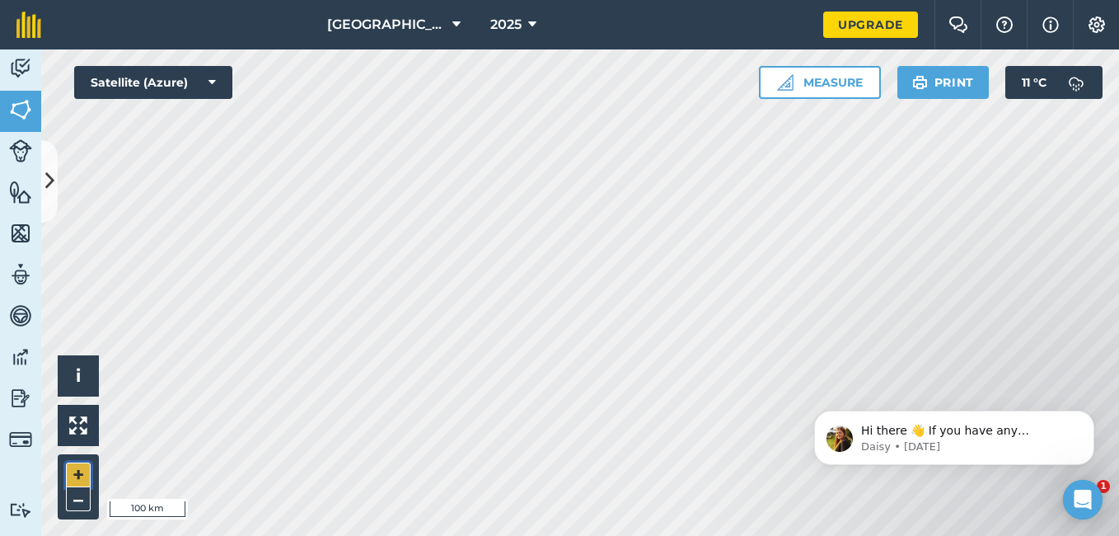
click at [77, 473] on button "+" at bounding box center [78, 474] width 25 height 25
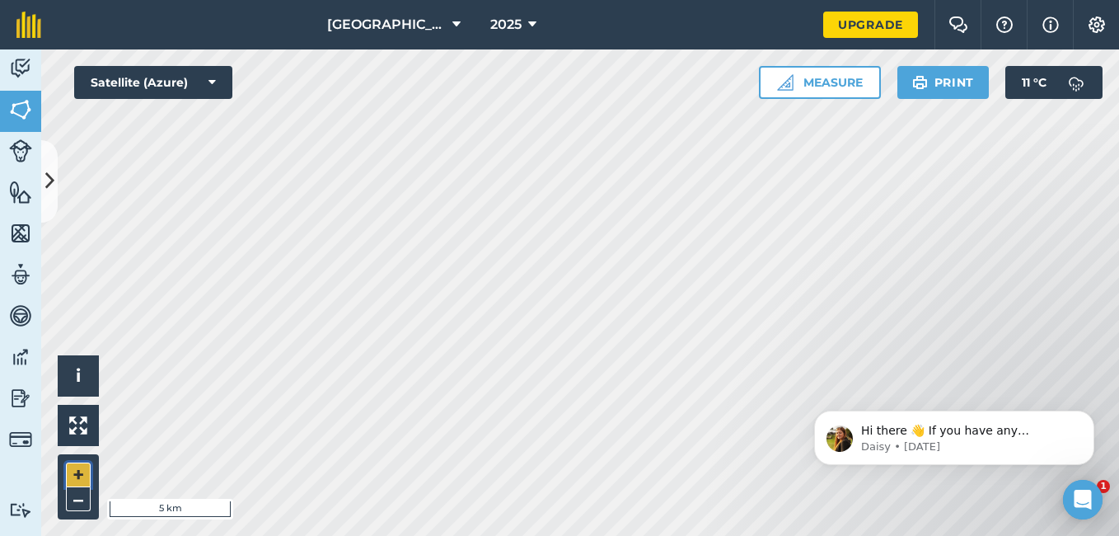
click at [77, 473] on button "+" at bounding box center [78, 474] width 25 height 25
click at [77, 490] on button "–" at bounding box center [78, 499] width 25 height 24
click at [77, 475] on button "+" at bounding box center [78, 474] width 25 height 25
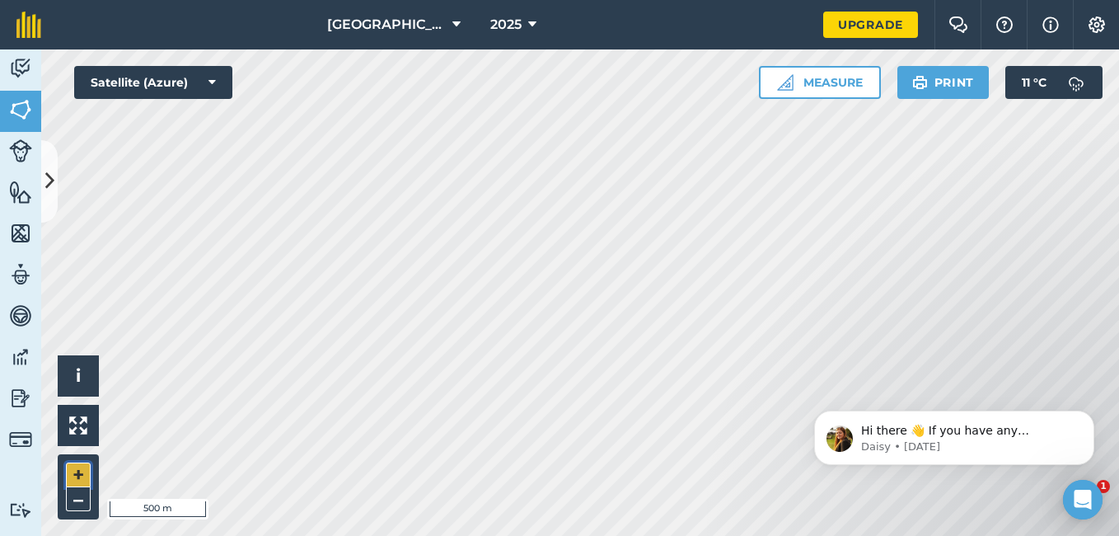
click at [77, 475] on button "+" at bounding box center [78, 474] width 25 height 25
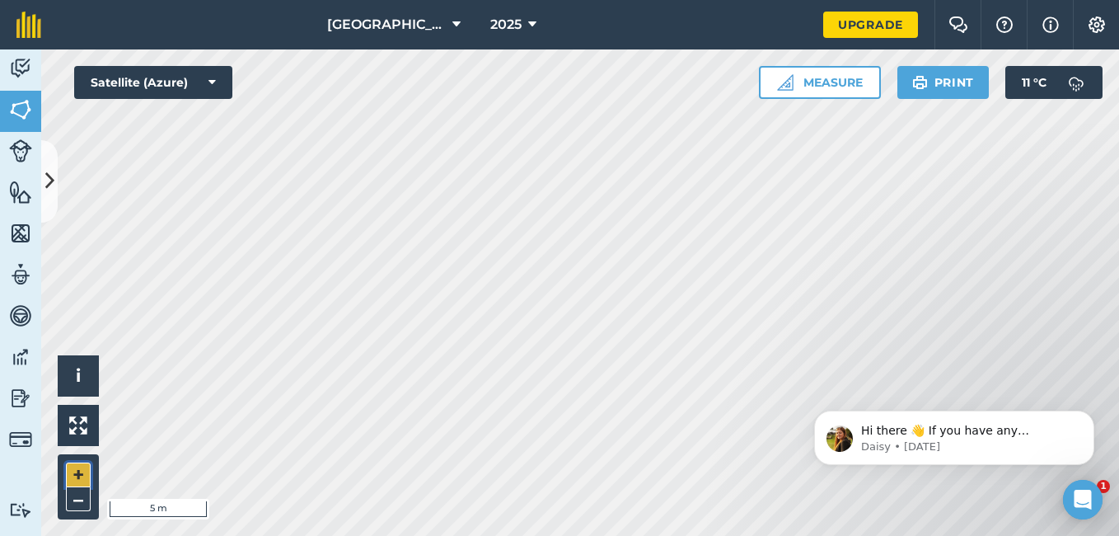
click at [74, 471] on button "+" at bounding box center [78, 474] width 25 height 25
click at [76, 495] on button "–" at bounding box center [78, 499] width 25 height 24
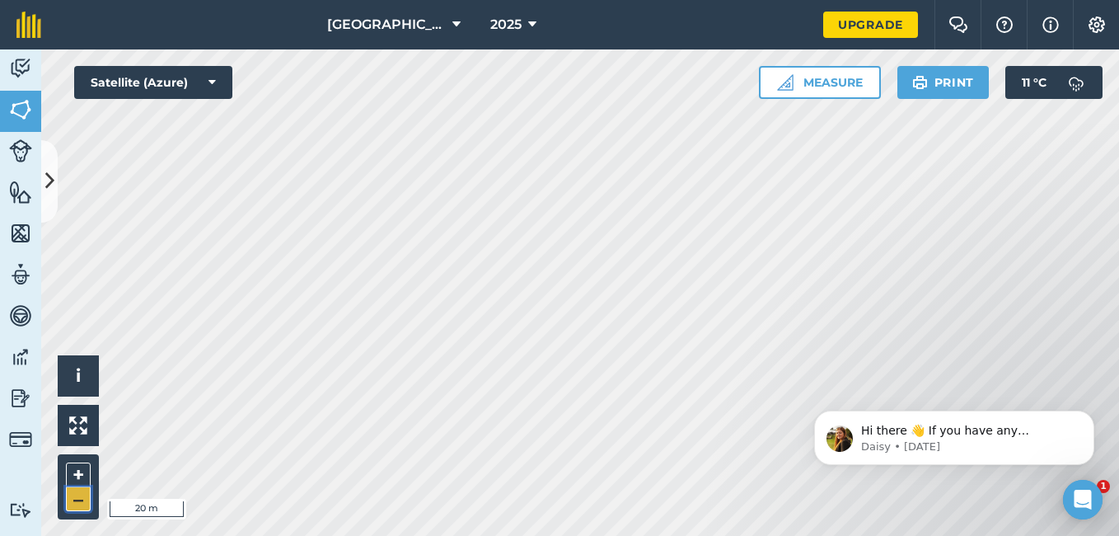
click at [76, 495] on button "–" at bounding box center [78, 499] width 25 height 24
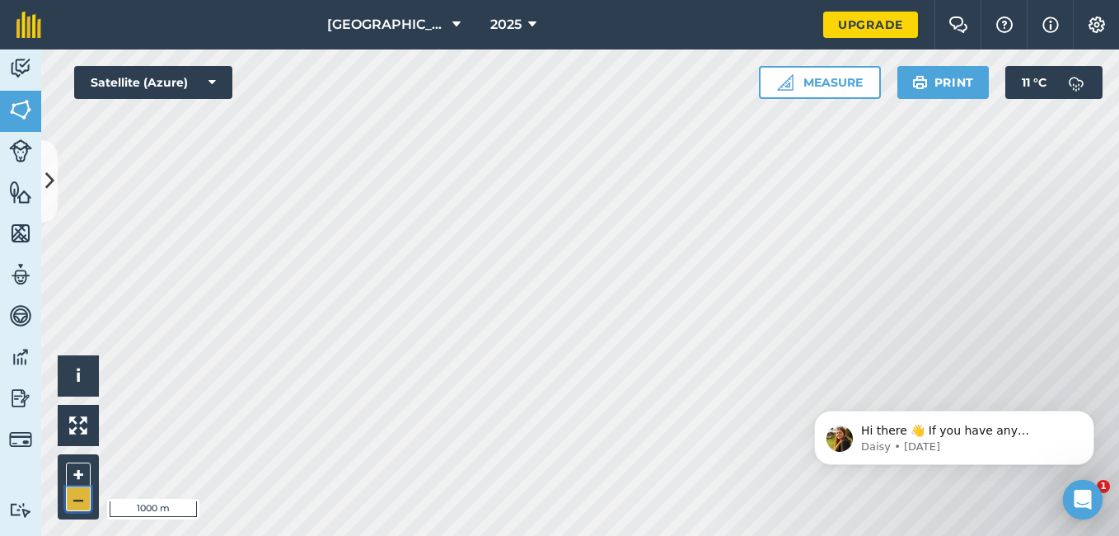
click at [76, 495] on button "–" at bounding box center [78, 499] width 25 height 24
click at [972, 429] on p "Hi there 👋 If you have any questions about our pricing or which plan is right f…" at bounding box center [967, 431] width 213 height 16
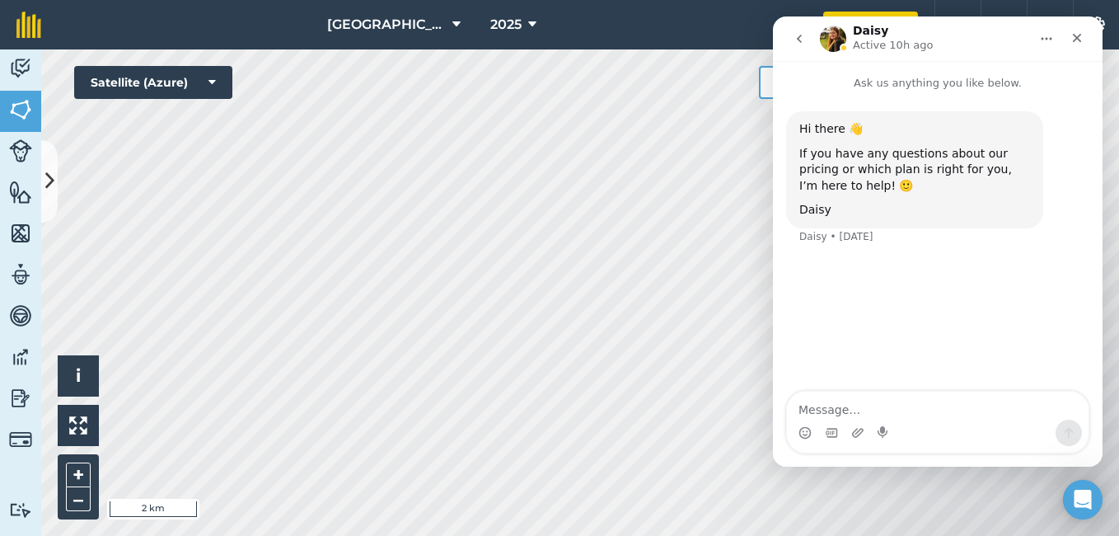
click at [1044, 42] on icon "Home" at bounding box center [1046, 38] width 13 height 13
click at [857, 340] on div "Hi there 👋 If you have any questions about our pricing or which plan is right f…" at bounding box center [938, 242] width 330 height 302
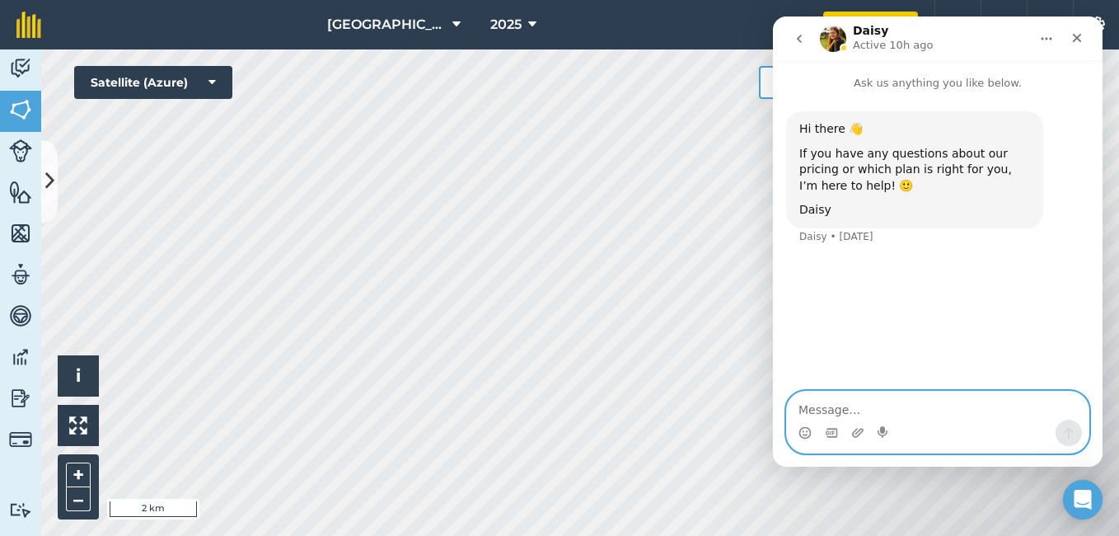
click at [819, 414] on textarea "Message…" at bounding box center [938, 406] width 302 height 28
type textarea "T"
type textarea "We want the price to be increase"
click at [1065, 428] on icon "Send a message…" at bounding box center [1068, 432] width 13 height 13
